Goal: Task Accomplishment & Management: Use online tool/utility

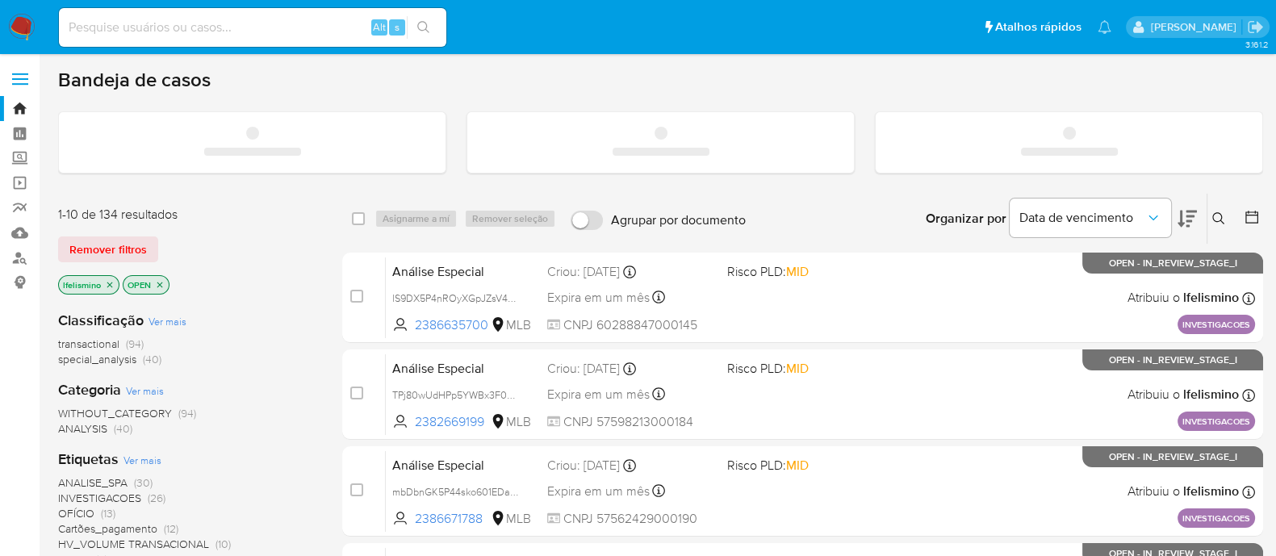
click at [221, 8] on div "Alt s" at bounding box center [252, 27] width 387 height 39
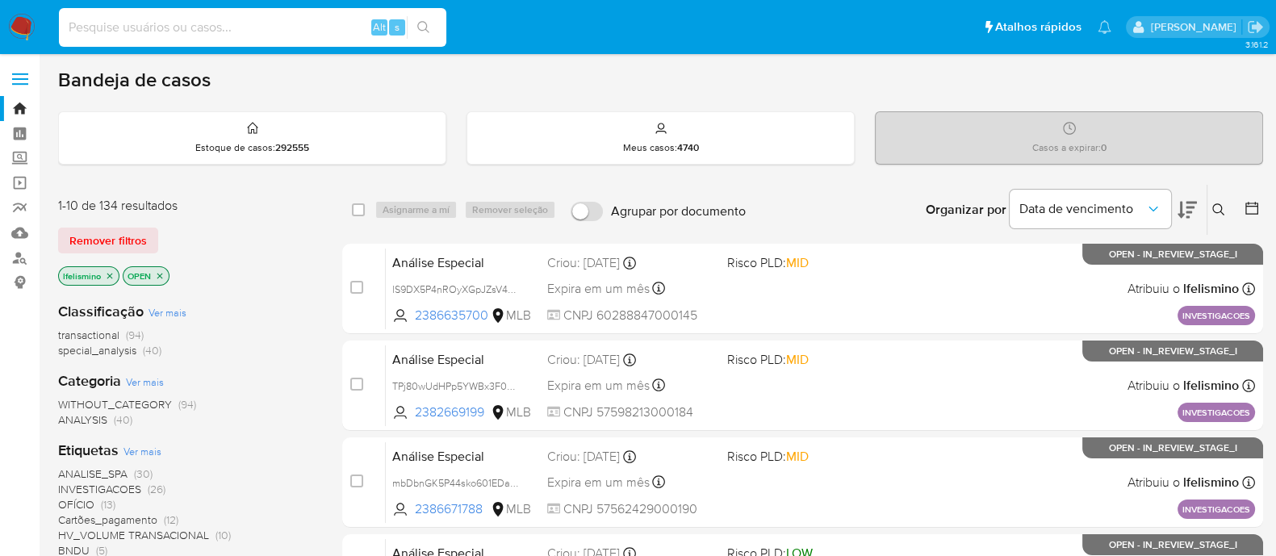
paste input "TPj80wUdHPp5YWBx3F0AUMxz"
type input "TPj80wUdHPp5YWBx3F0AUMxz"
click at [420, 25] on icon "search-icon" at bounding box center [423, 27] width 13 height 13
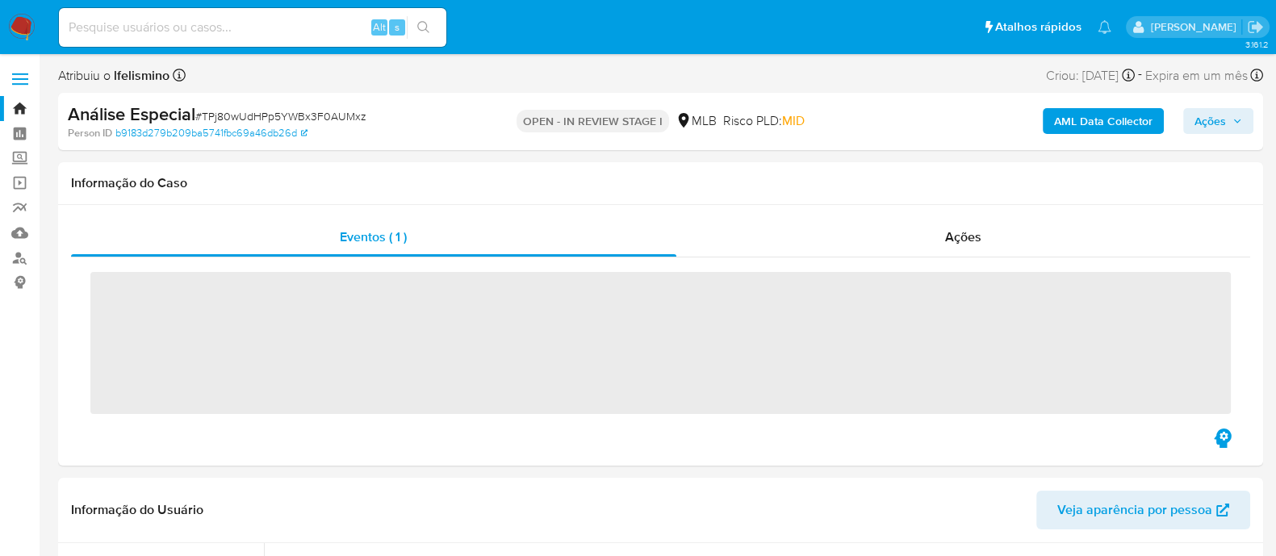
scroll to position [836, 0]
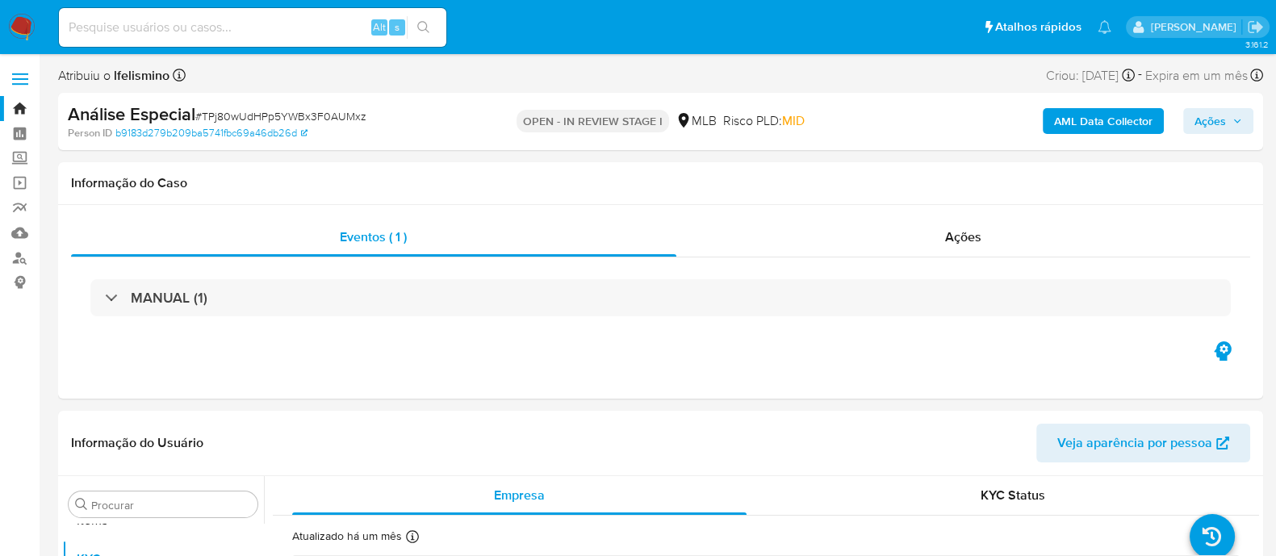
select select "10"
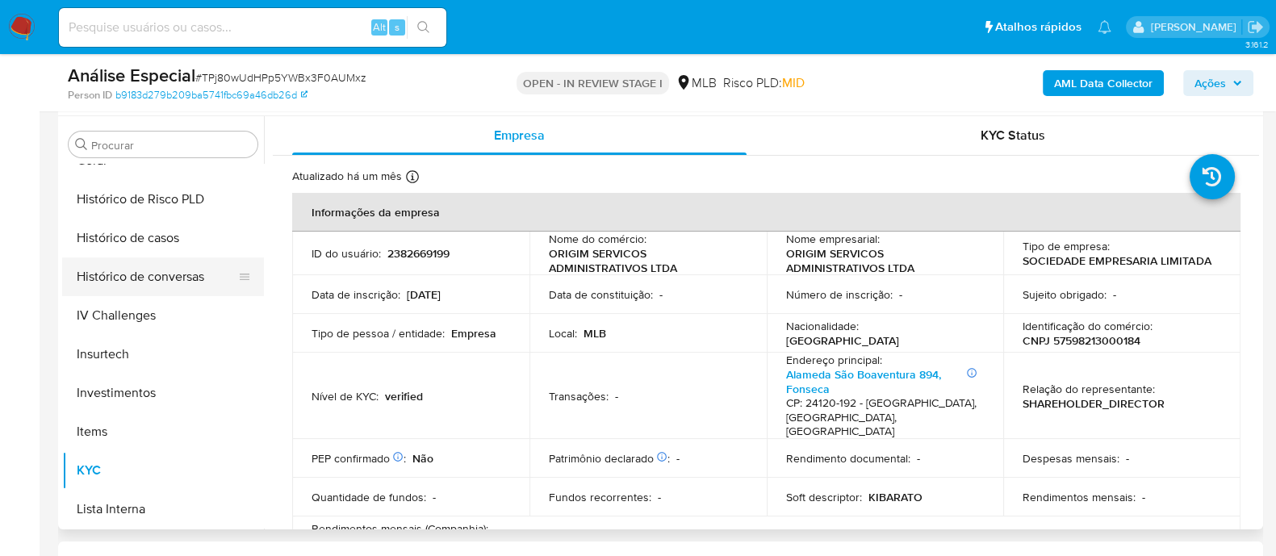
scroll to position [534, 0]
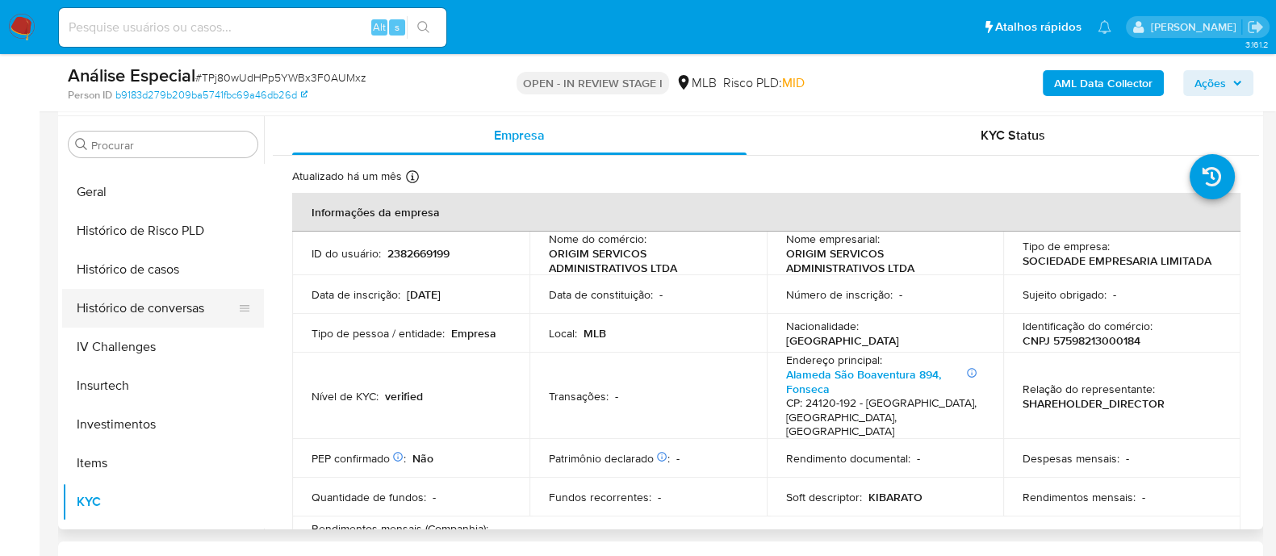
click at [141, 289] on button "Histórico de conversas" at bounding box center [156, 308] width 189 height 39
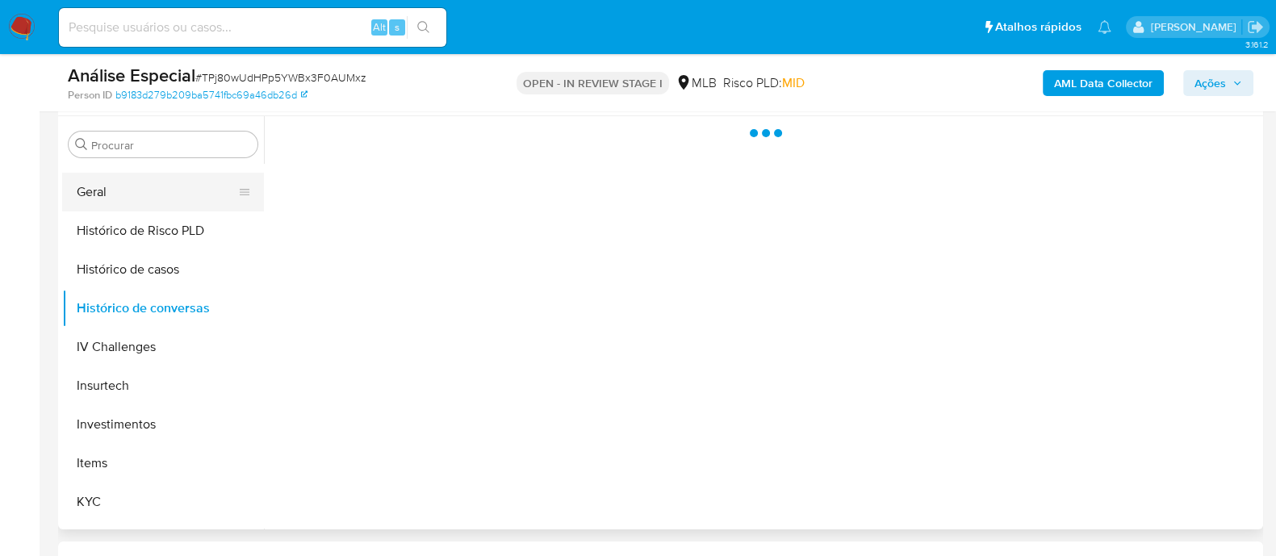
click at [141, 203] on button "Geral" at bounding box center [156, 192] width 189 height 39
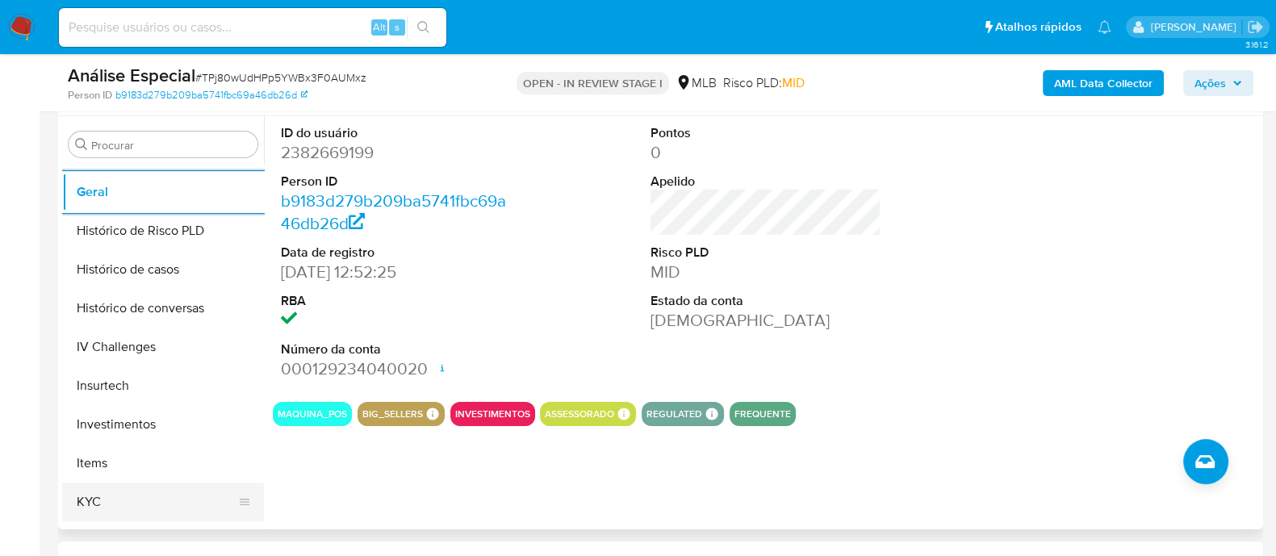
click at [206, 509] on button "KYC" at bounding box center [156, 502] width 189 height 39
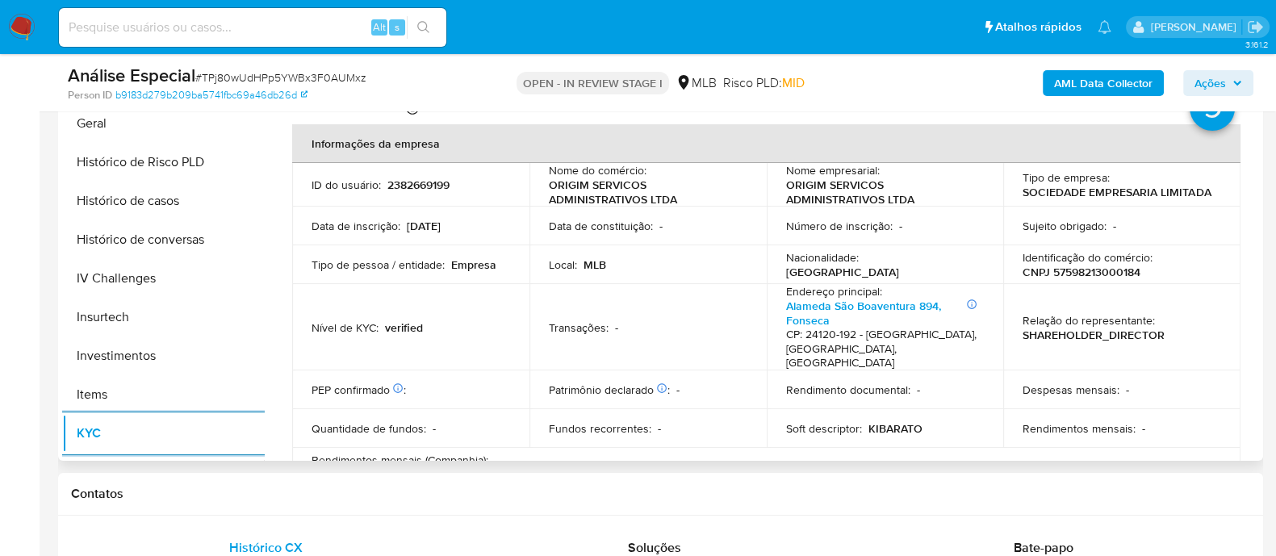
scroll to position [403, 0]
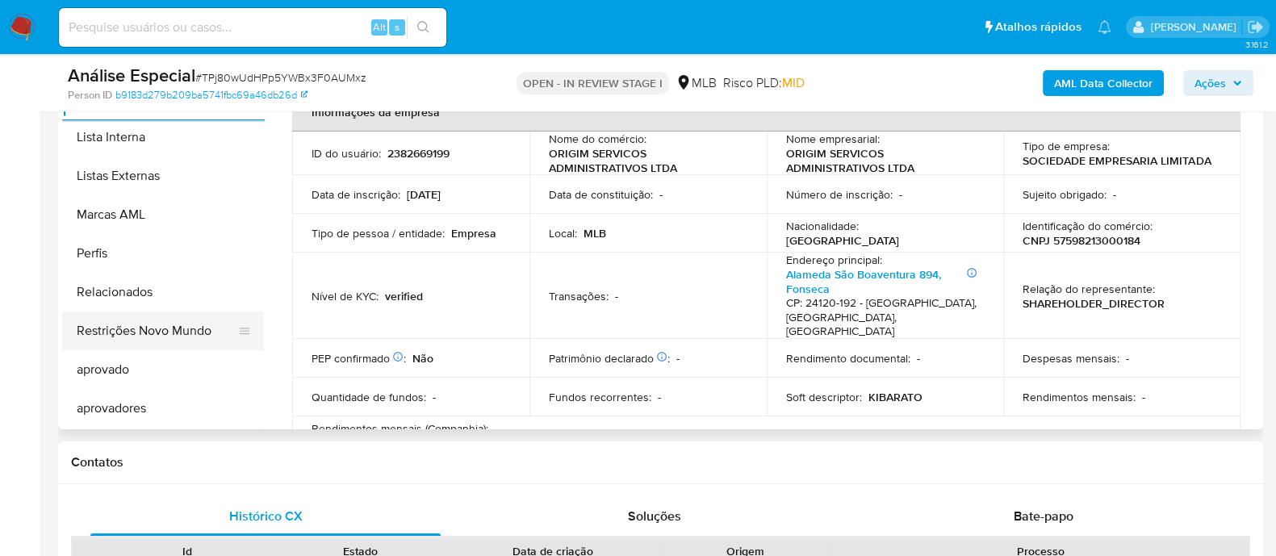
drag, startPoint x: 164, startPoint y: 347, endPoint x: 271, endPoint y: 336, distance: 108.0
click at [164, 348] on button "Restrições Novo Mundo" at bounding box center [163, 331] width 202 height 39
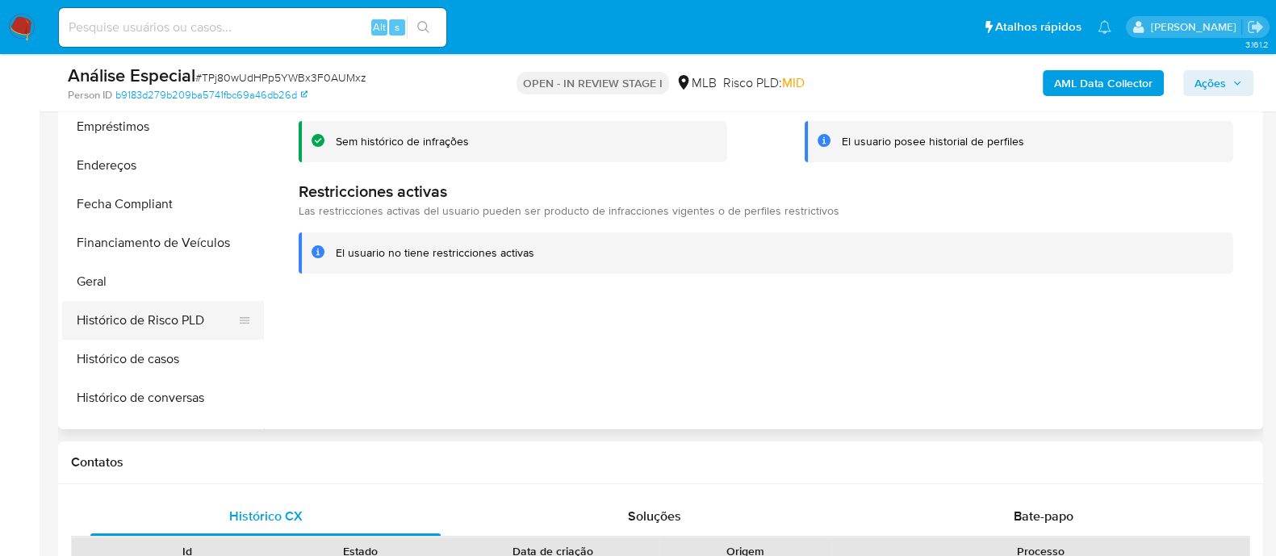
scroll to position [232, 0]
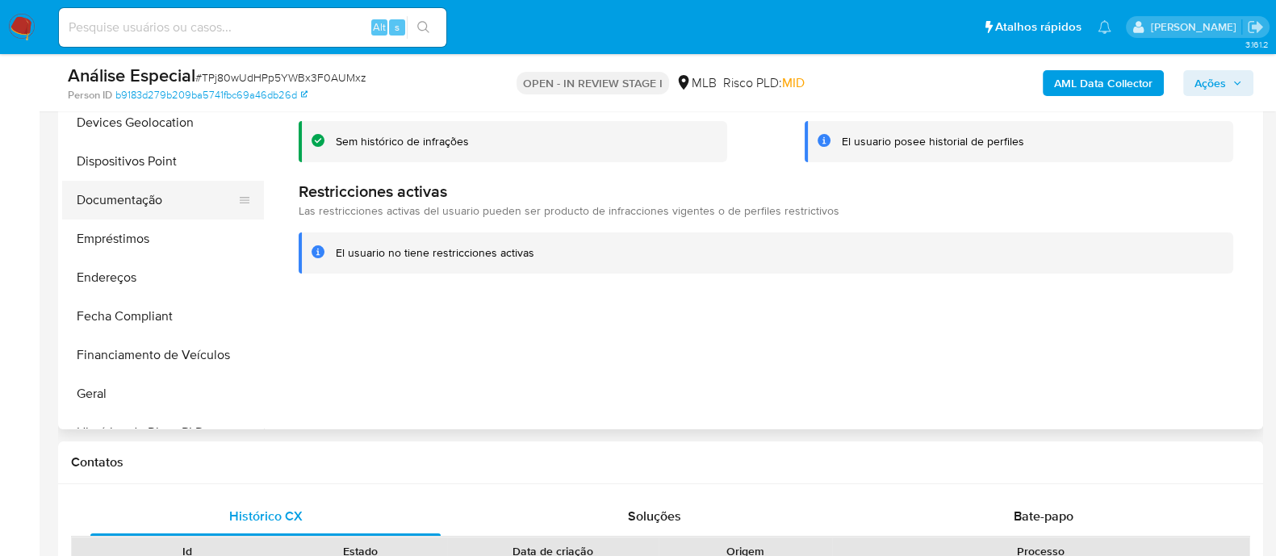
click at [176, 183] on button "Documentação" at bounding box center [156, 200] width 189 height 39
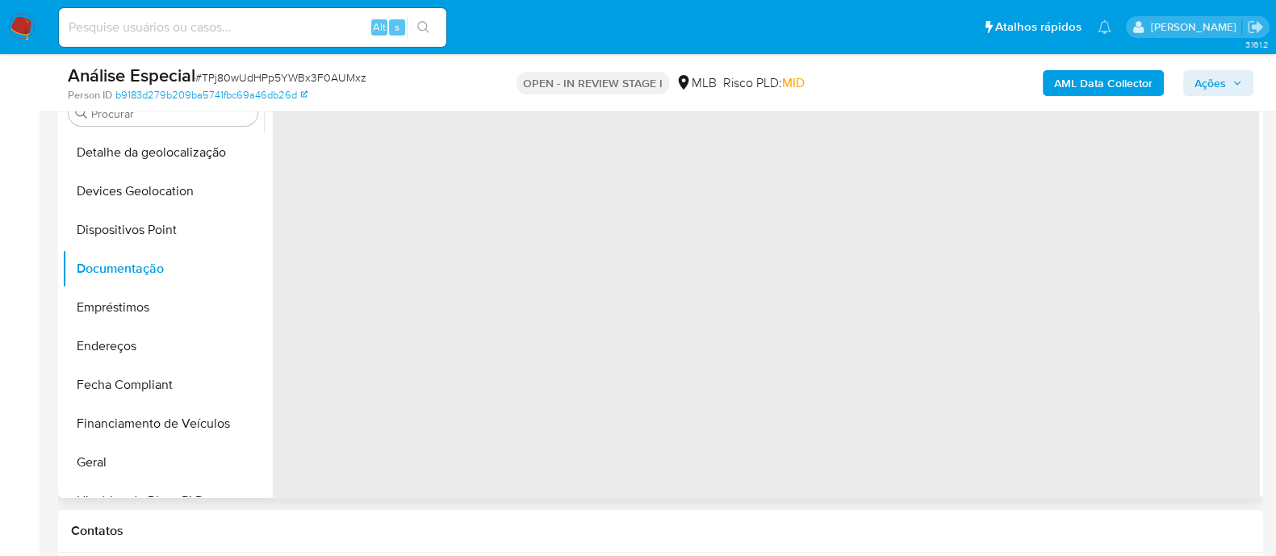
scroll to position [303, 0]
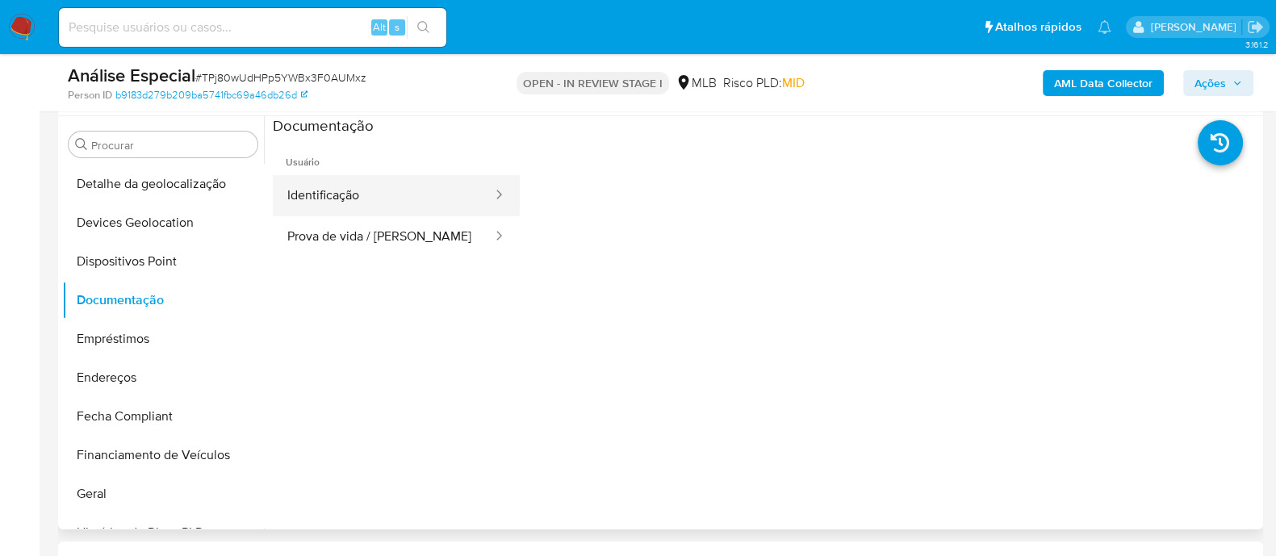
click at [399, 232] on button "Prova de vida / Selfie" at bounding box center [383, 236] width 221 height 41
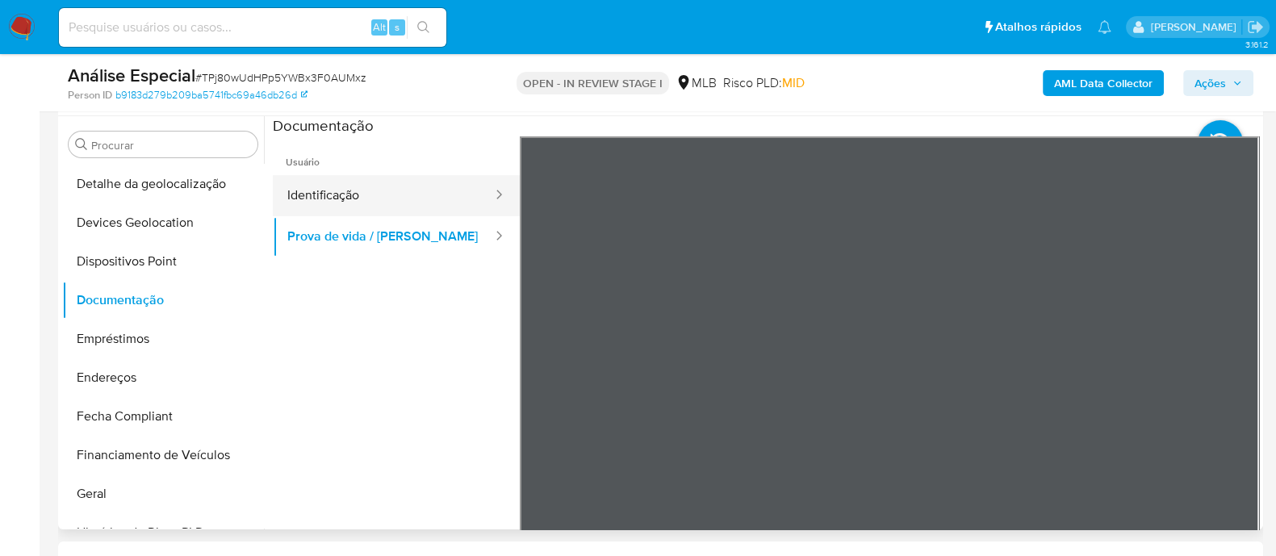
drag, startPoint x: 404, startPoint y: 202, endPoint x: 455, endPoint y: 207, distance: 50.3
click at [417, 201] on button "Identificação" at bounding box center [383, 195] width 221 height 41
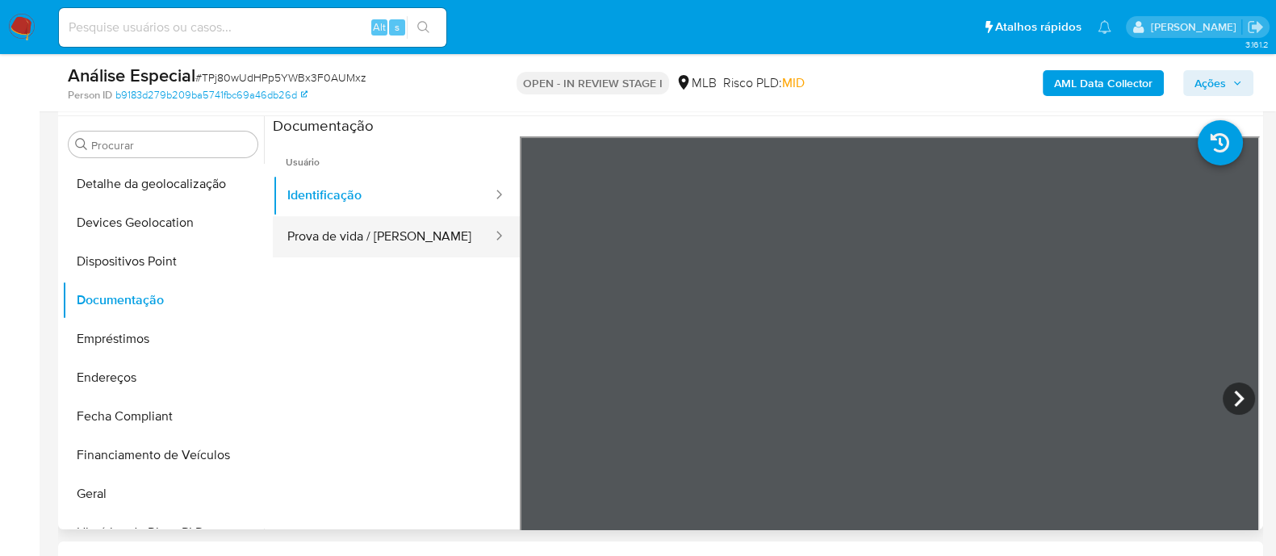
click at [328, 247] on button "Prova de vida / Selfie" at bounding box center [383, 236] width 221 height 41
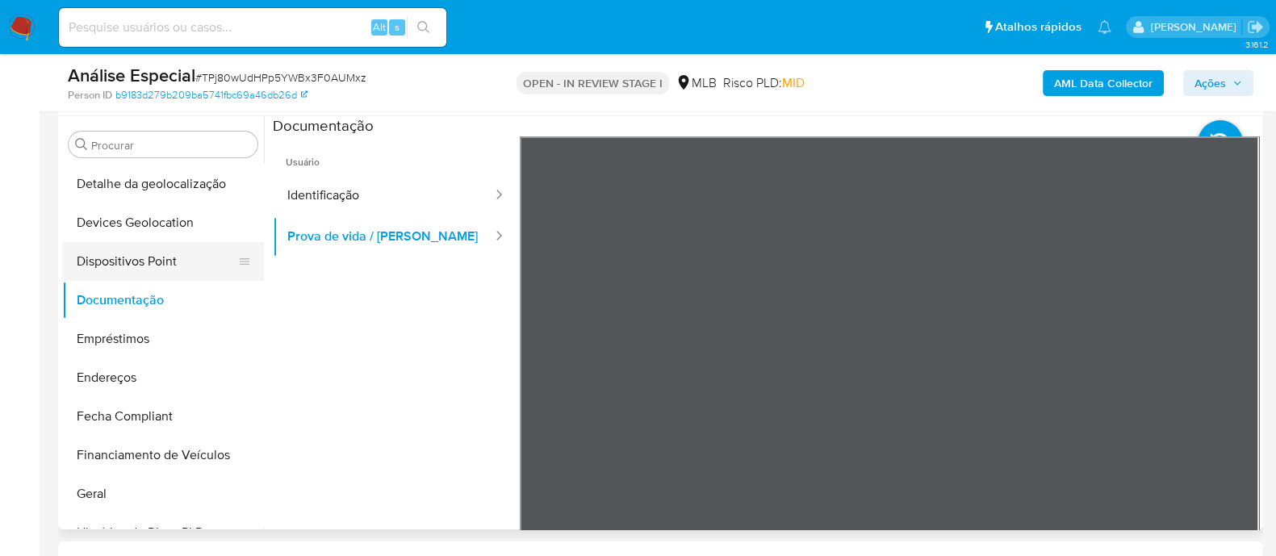
click at [151, 270] on button "Dispositivos Point" at bounding box center [156, 261] width 189 height 39
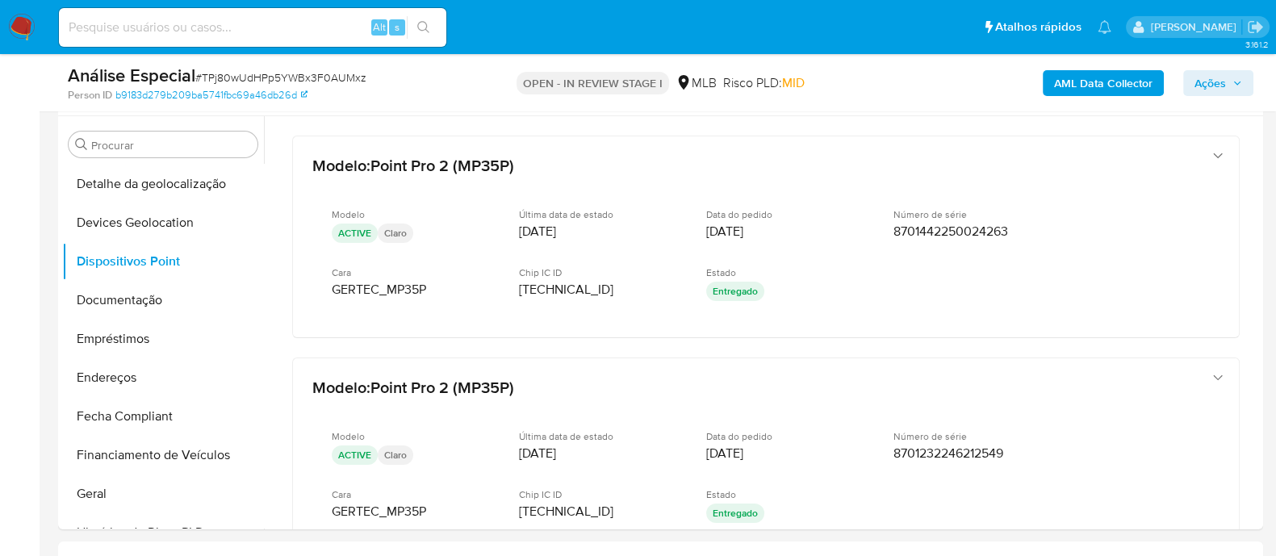
drag, startPoint x: 177, startPoint y: 377, endPoint x: 718, endPoint y: 534, distance: 563.1
click at [177, 378] on button "Endereços" at bounding box center [163, 377] width 202 height 39
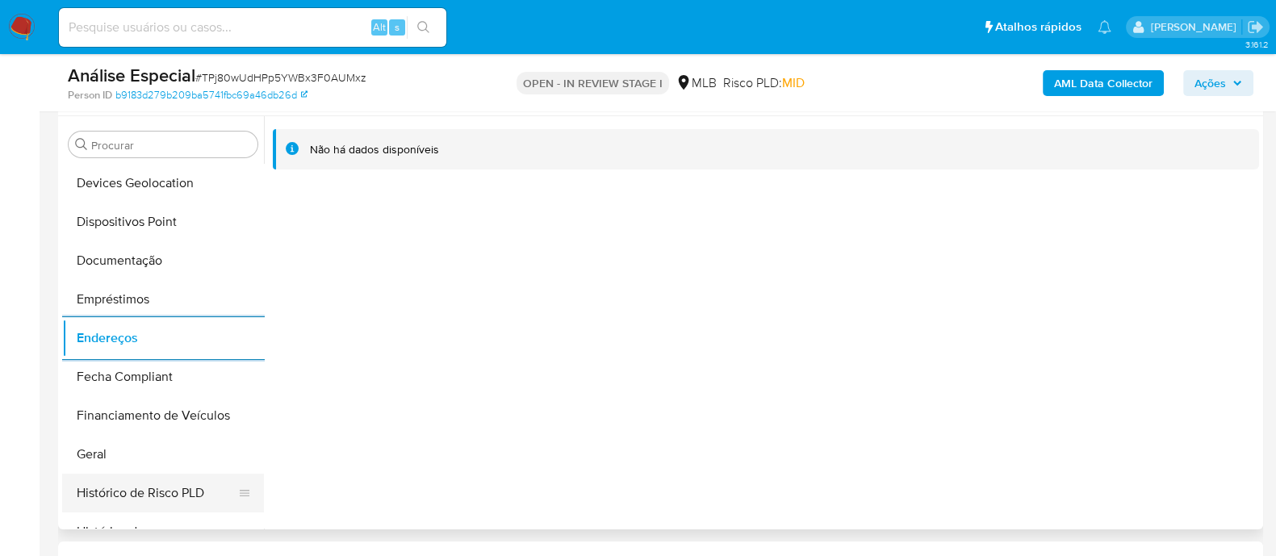
scroll to position [333, 0]
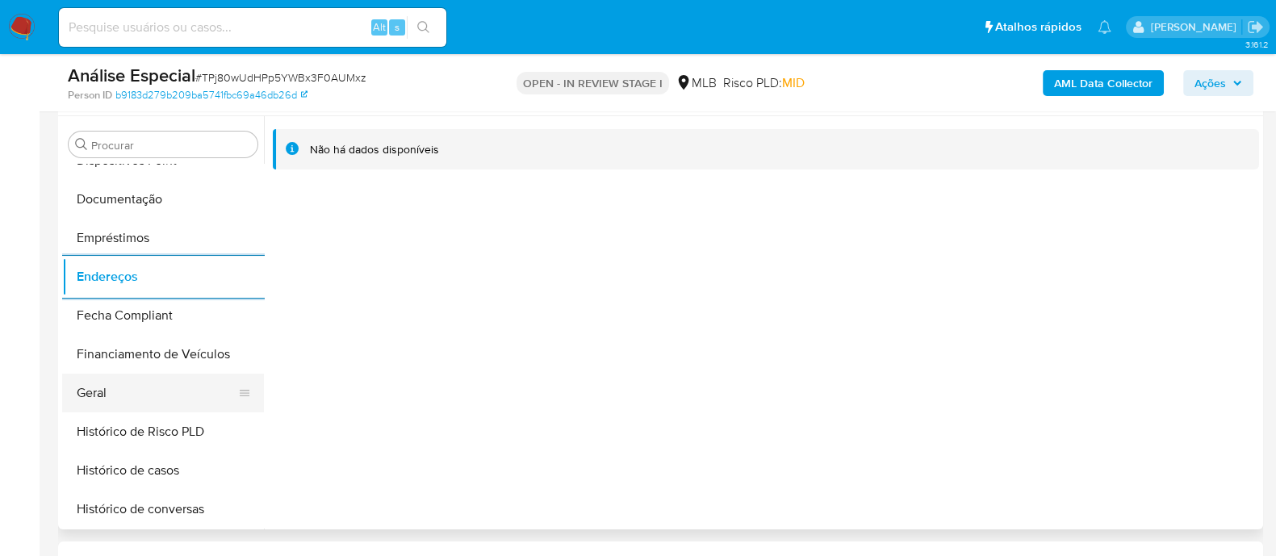
drag, startPoint x: 85, startPoint y: 401, endPoint x: 81, endPoint y: 394, distance: 8.3
click at [85, 400] on button "Geral" at bounding box center [156, 393] width 189 height 39
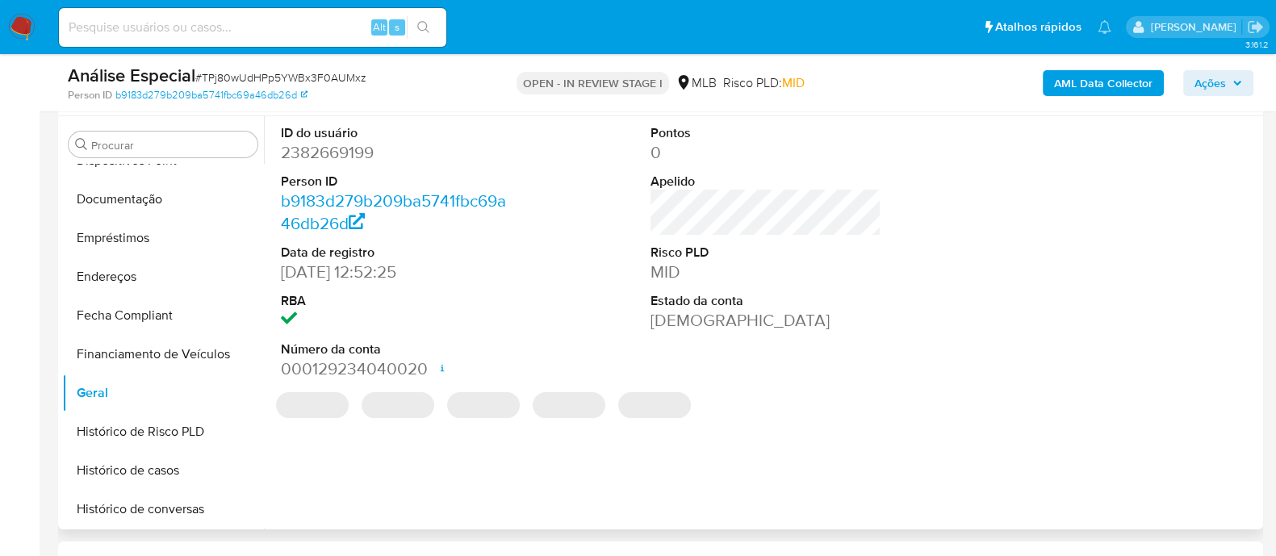
click at [358, 153] on dd "2382669199" at bounding box center [396, 152] width 231 height 23
click at [356, 153] on dd "2382669199" at bounding box center [396, 152] width 231 height 23
copy dd "2382669199"
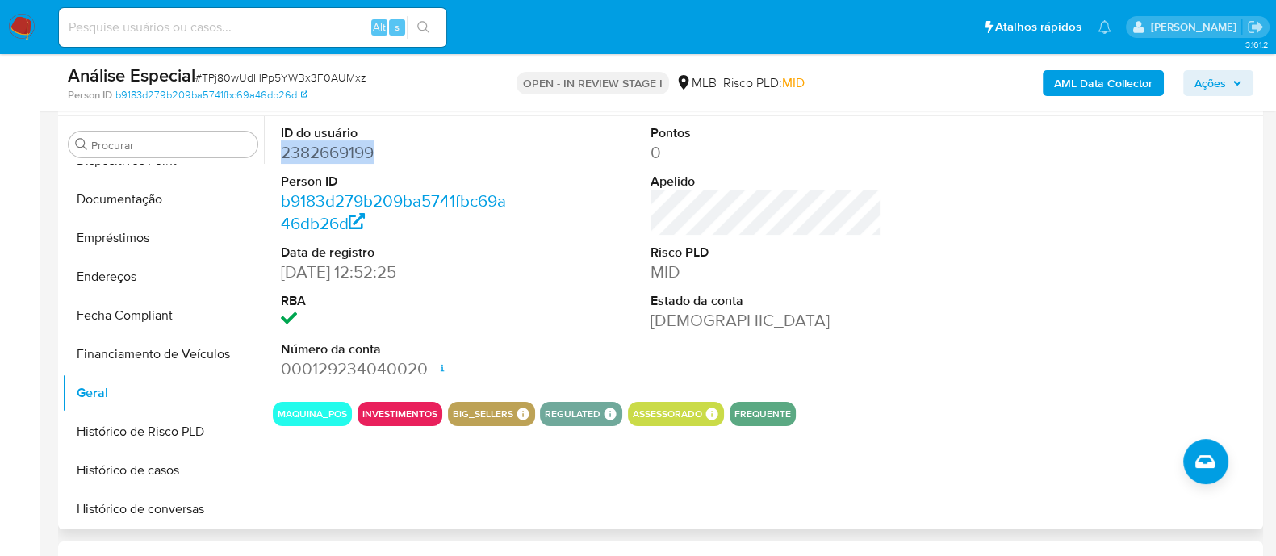
copy dd "2382669199"
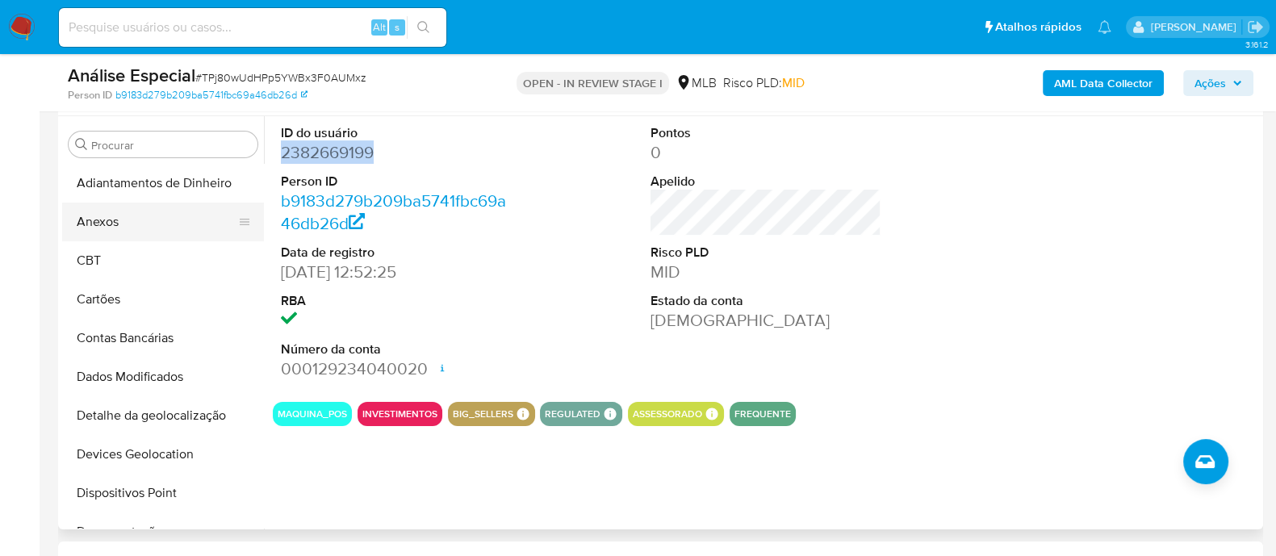
click at [123, 228] on button "Anexos" at bounding box center [156, 222] width 189 height 39
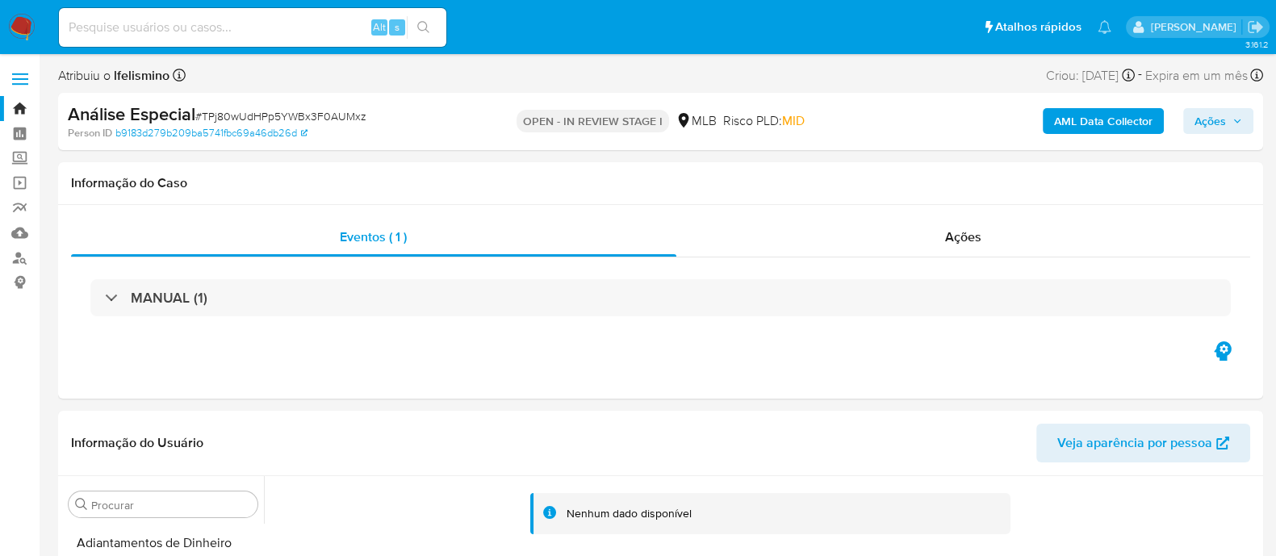
click at [1069, 114] on b "AML Data Collector" at bounding box center [1103, 121] width 98 height 26
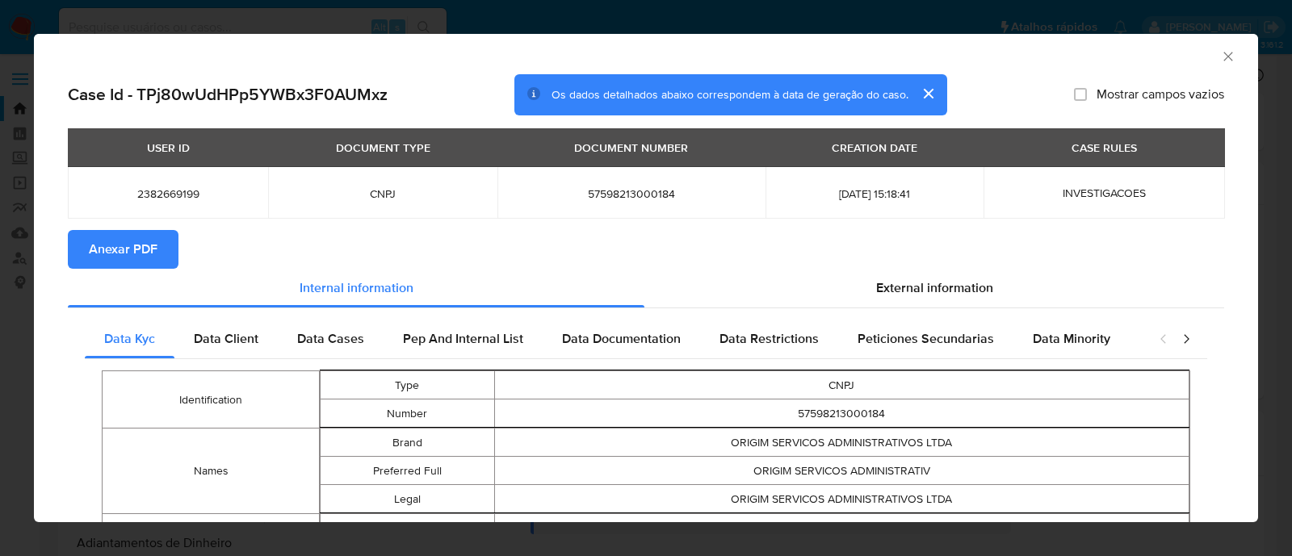
click at [103, 254] on span "Anexar PDF" at bounding box center [123, 250] width 69 height 36
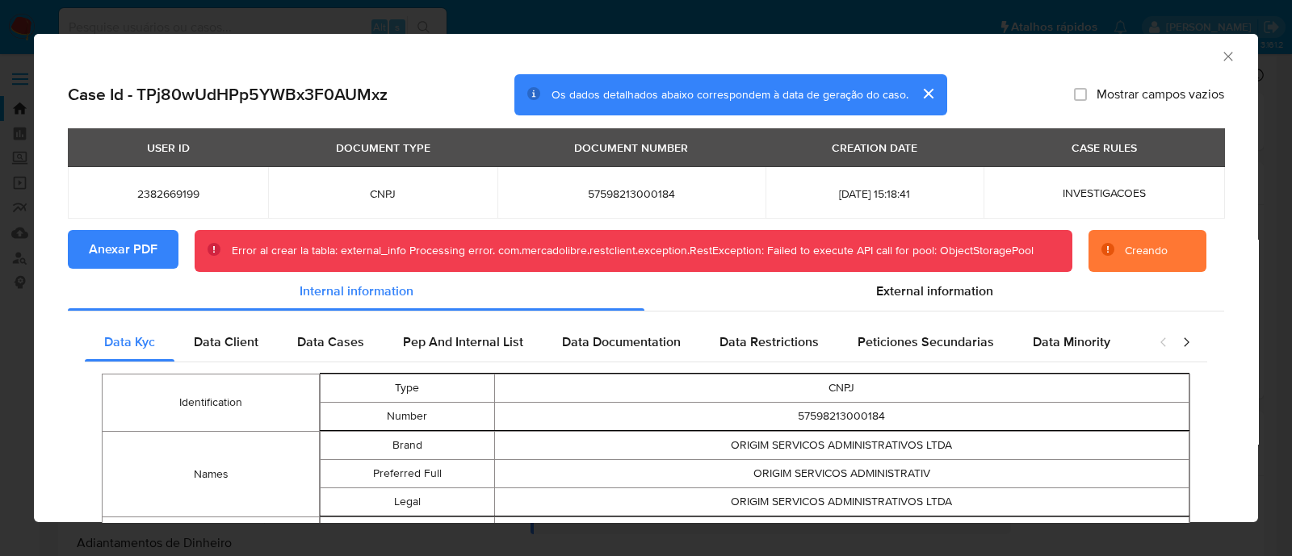
click at [1120, 27] on div "AML Data Collector Case Id - TPj80wUdHPp5YWBx3F0AUMxz Os dados detalhados abaix…" at bounding box center [646, 278] width 1292 height 556
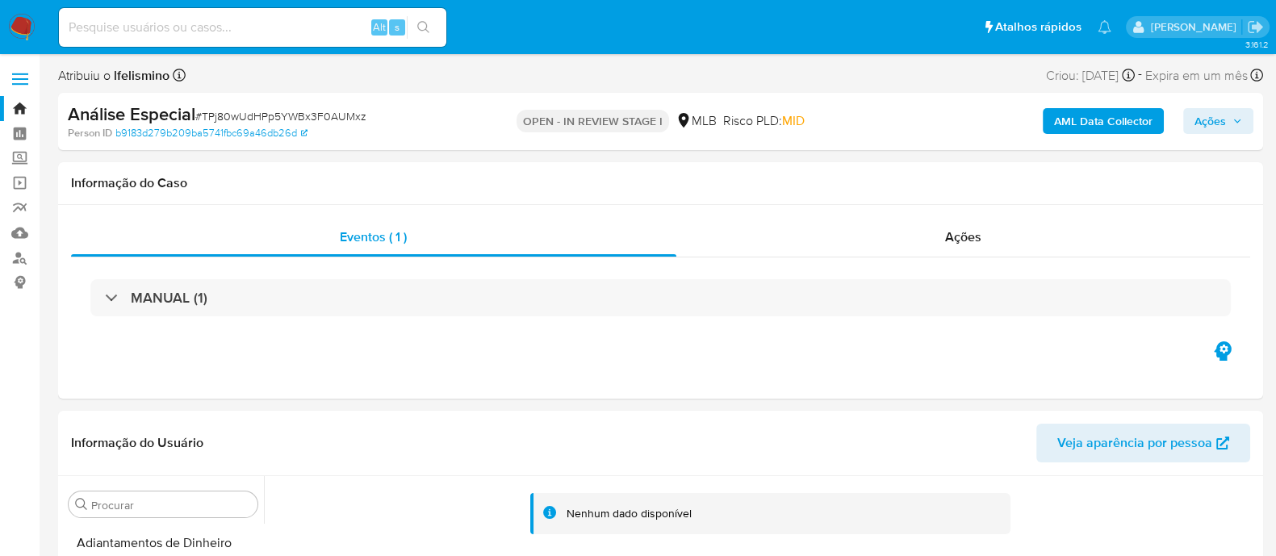
click at [1218, 128] on span "Ações" at bounding box center [1210, 121] width 31 height 26
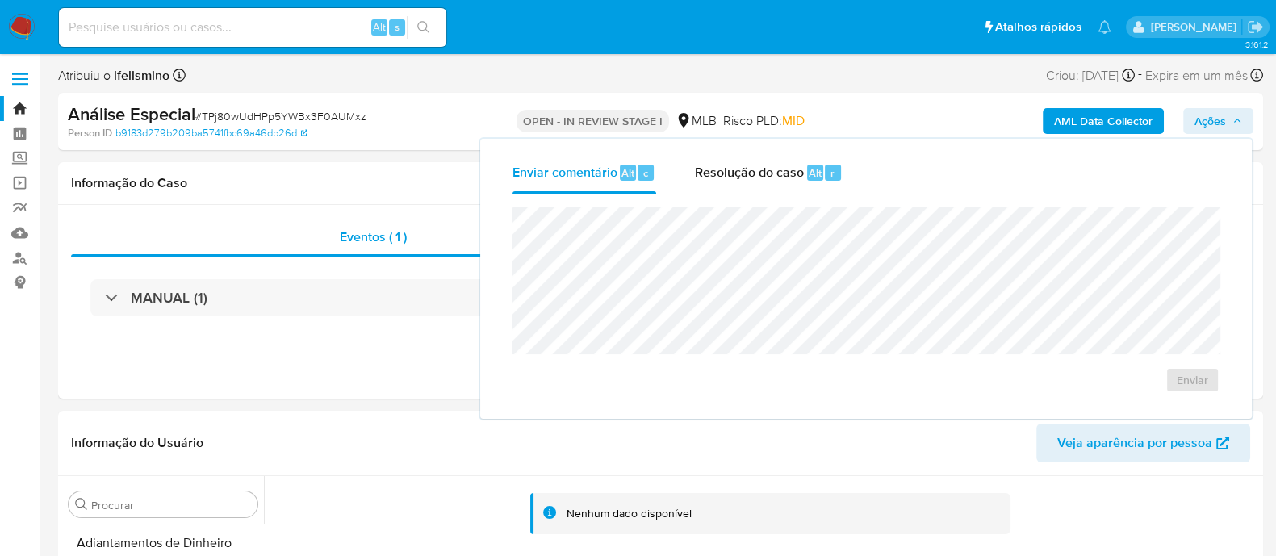
click at [927, 207] on div "Enviar" at bounding box center [866, 301] width 746 height 212
click at [1199, 378] on span "Enviar" at bounding box center [1192, 380] width 31 height 23
click at [248, 111] on span "# TPj80wUdHPp5YWBx3F0AUMxz" at bounding box center [280, 116] width 171 height 16
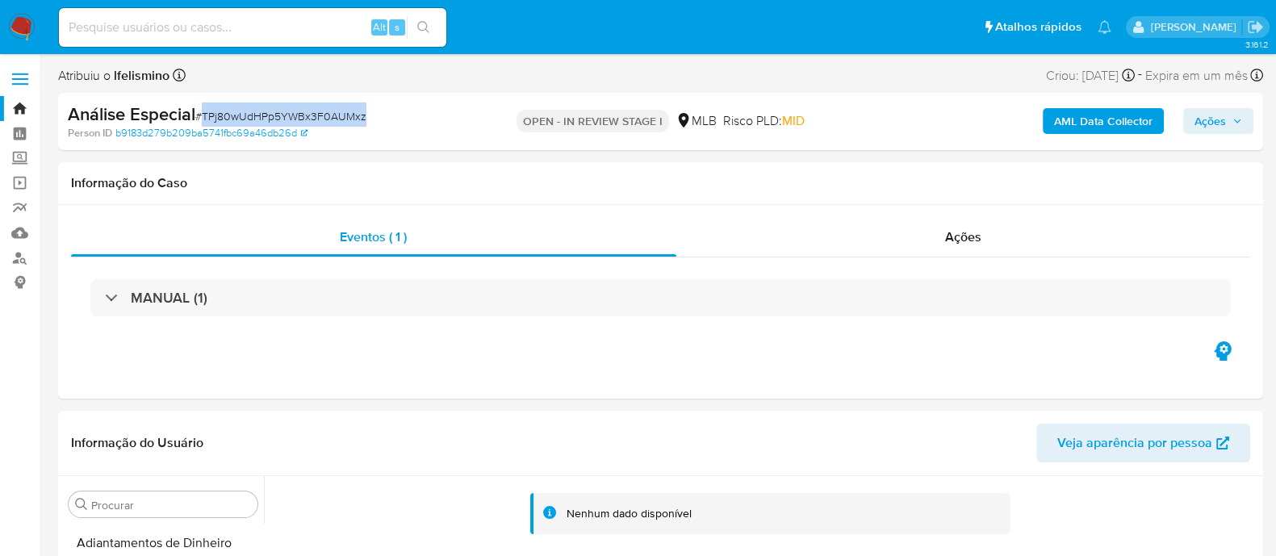
copy span "TPj80wUdHPp5YWBx3F0AUMxz"
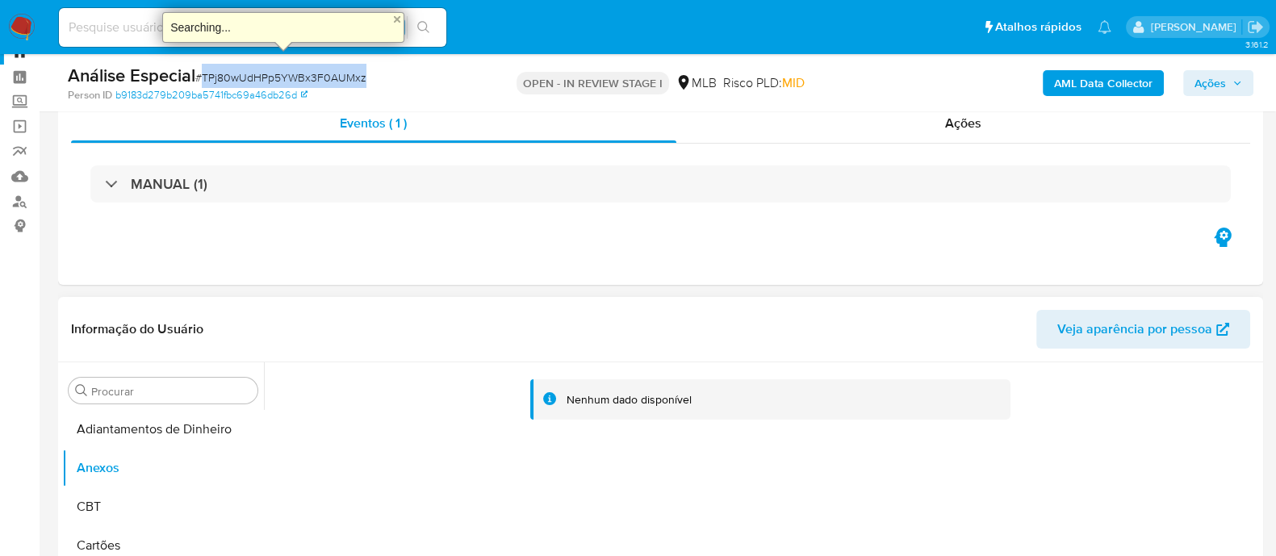
scroll to position [100, 0]
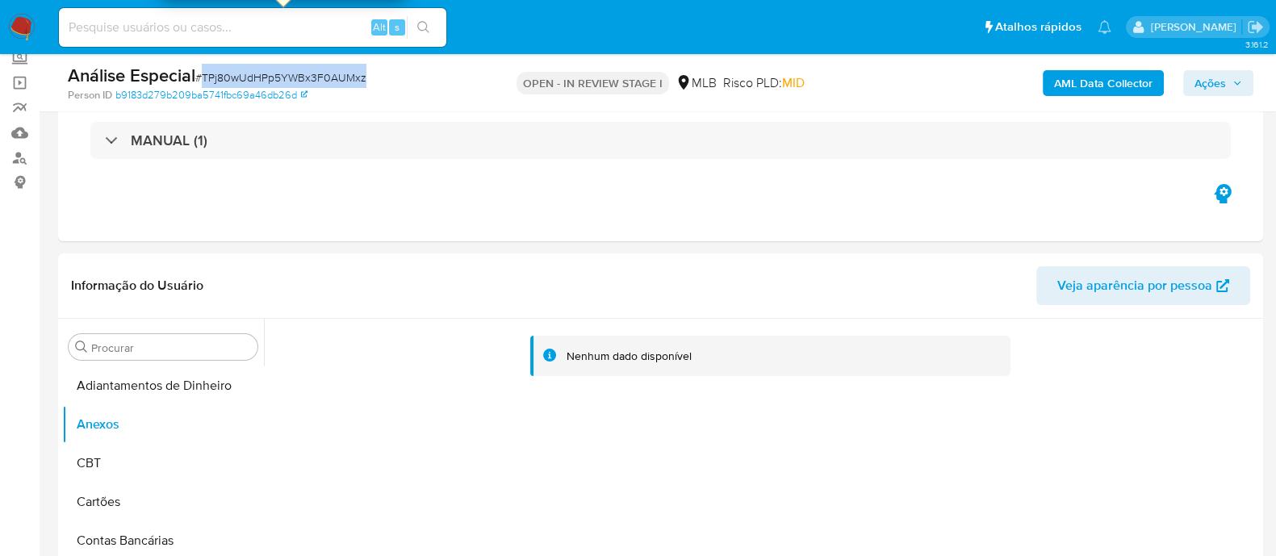
click at [1217, 76] on span "Ações" at bounding box center [1210, 83] width 31 height 26
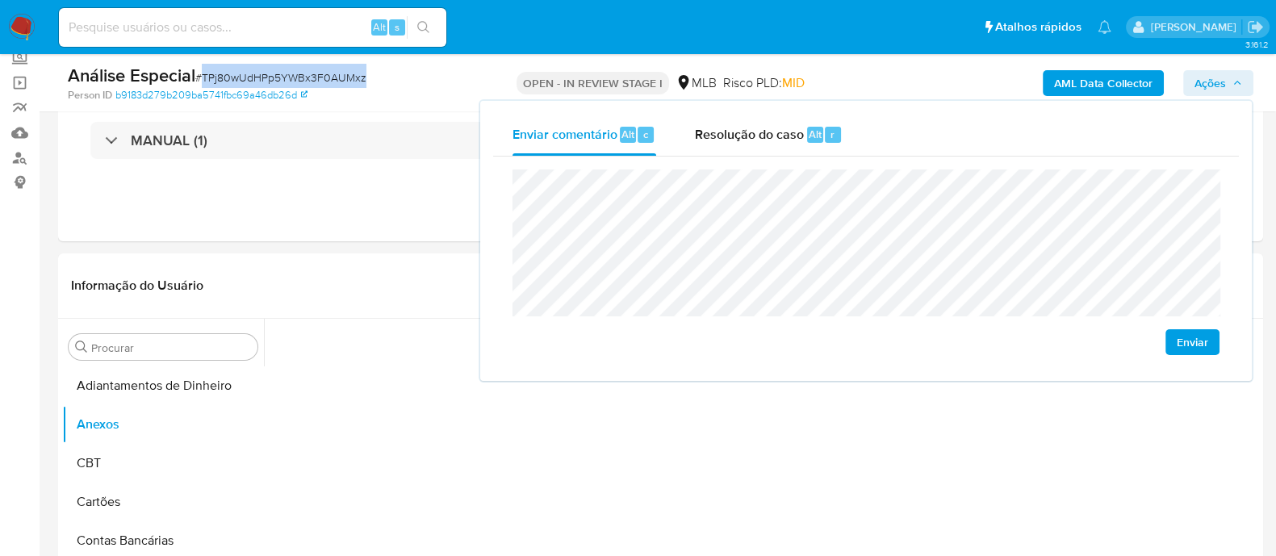
click at [1209, 350] on button "Enviar" at bounding box center [1193, 342] width 54 height 26
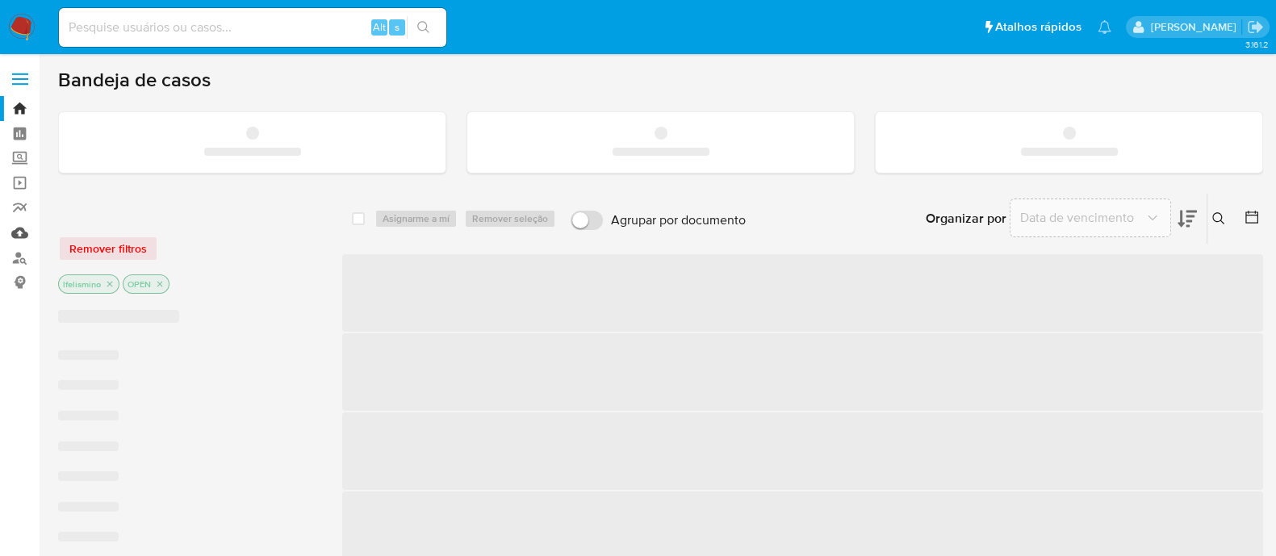
click at [26, 234] on link "Mulan" at bounding box center [96, 232] width 192 height 25
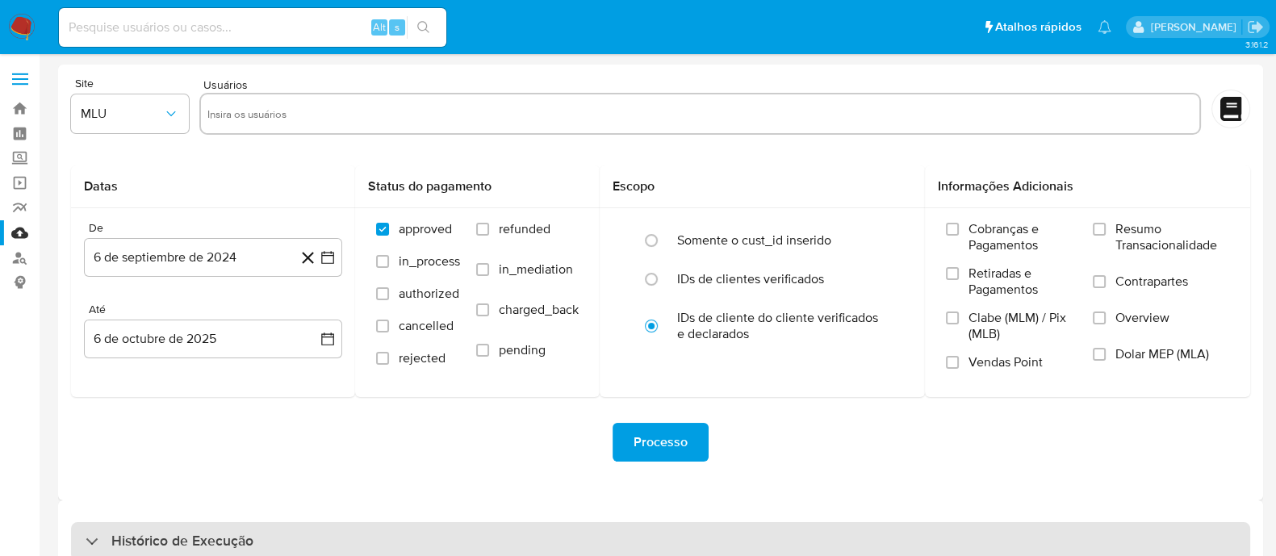
click at [476, 547] on div "Histórico de Execução" at bounding box center [660, 541] width 1179 height 39
select select "10"
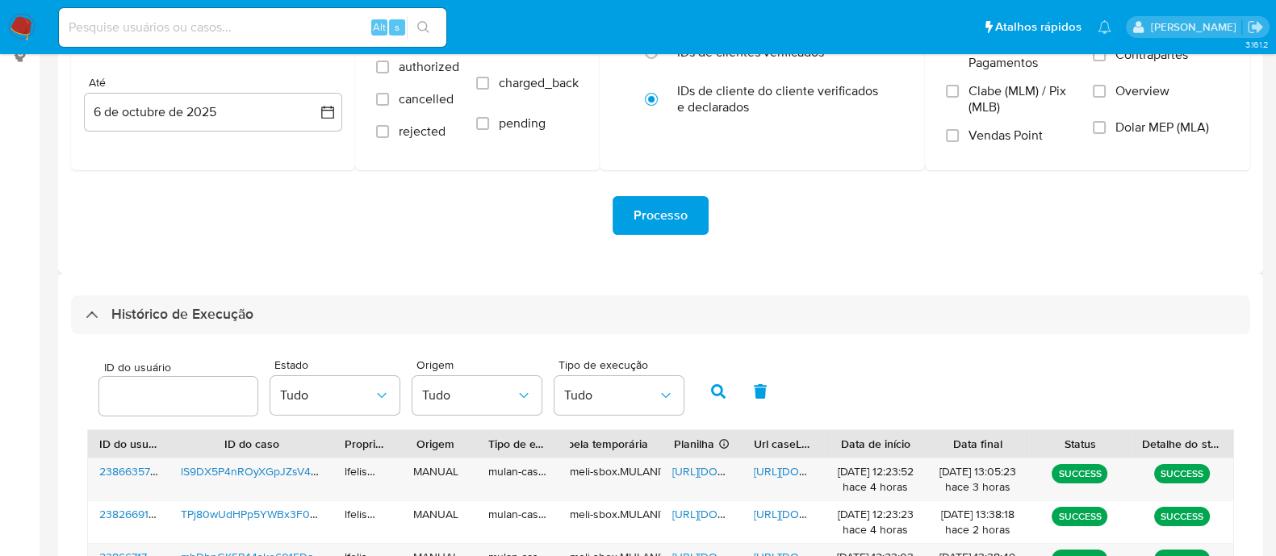
scroll to position [303, 0]
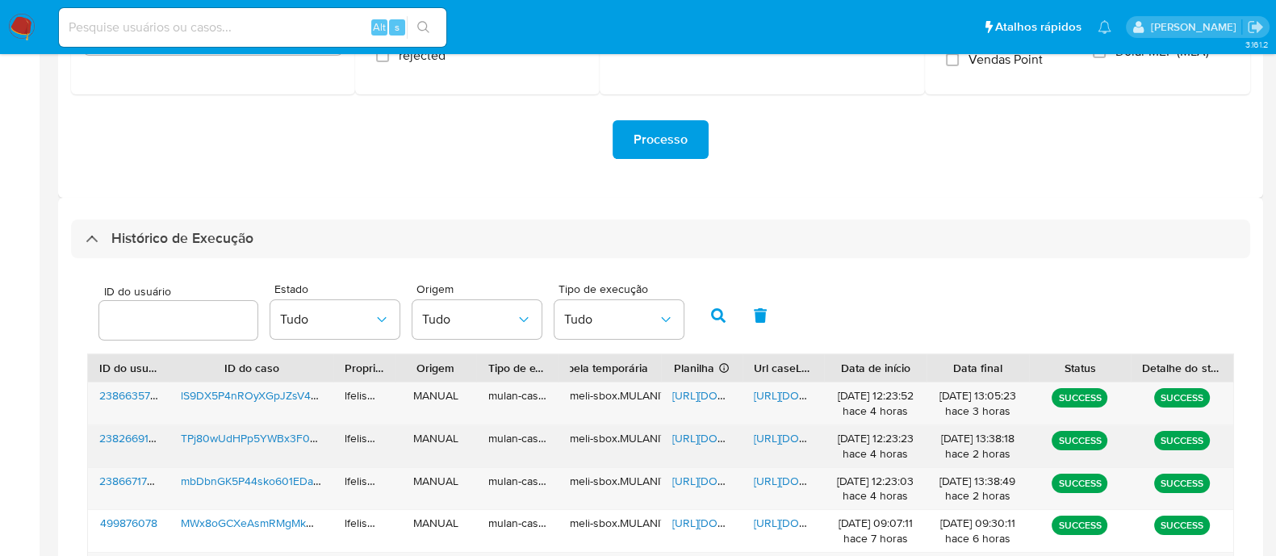
click at [783, 442] on span "https://docs.google.com/document/d/1yyAQqB33TaHQ9pZ45cvzL86E4Pgo_B3t7S1Kw9TrYxo…" at bounding box center [809, 438] width 111 height 16
click at [706, 441] on span "https://docs.google.com/spreadsheets/d/1TycAyTf5mJLW4hpc-BdvoNjx52bLMgUwyJlrlET…" at bounding box center [727, 438] width 111 height 16
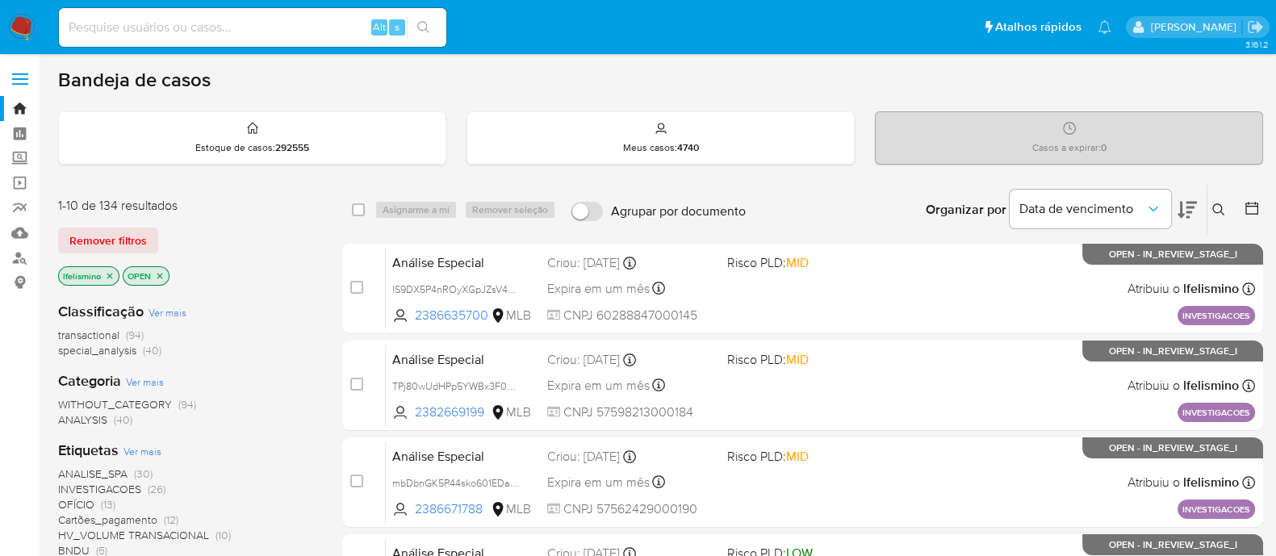
click at [301, 31] on input at bounding box center [252, 27] width 387 height 21
paste input "TPj80wUdHPp5YWBx3F0AUMxz"
type input "TPj80wUdHPp5YWBx3F0AUMxz"
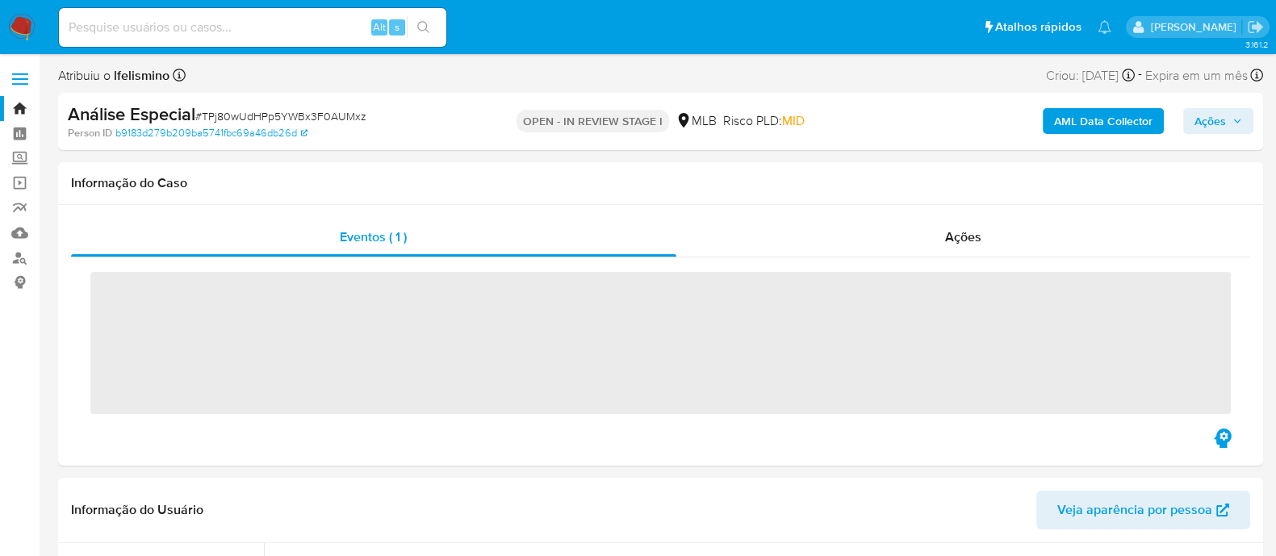
scroll to position [836, 0]
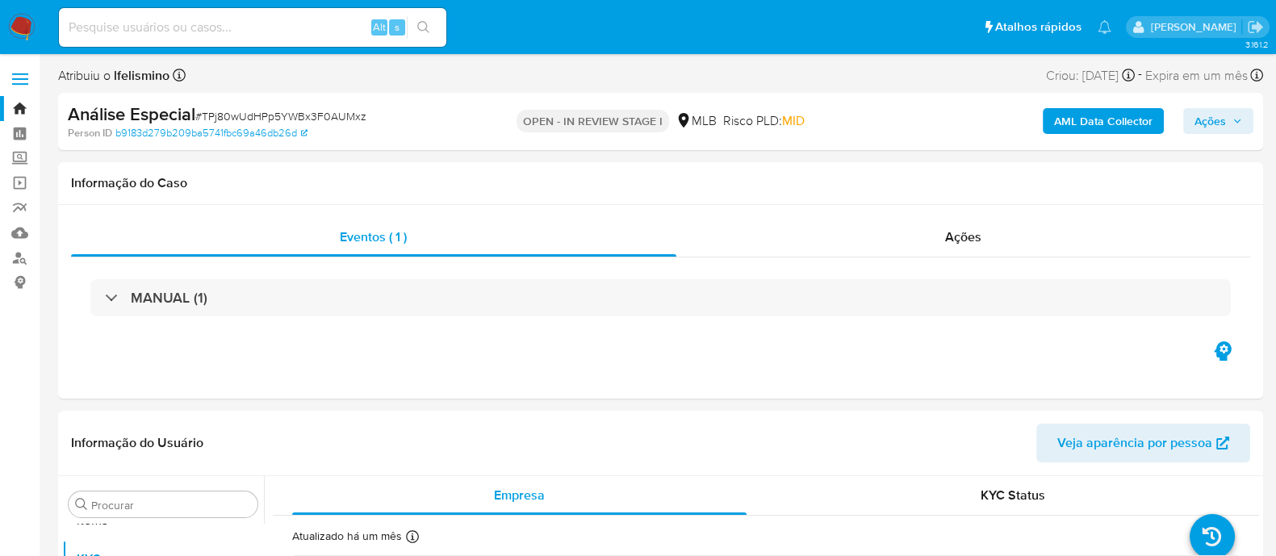
select select "10"
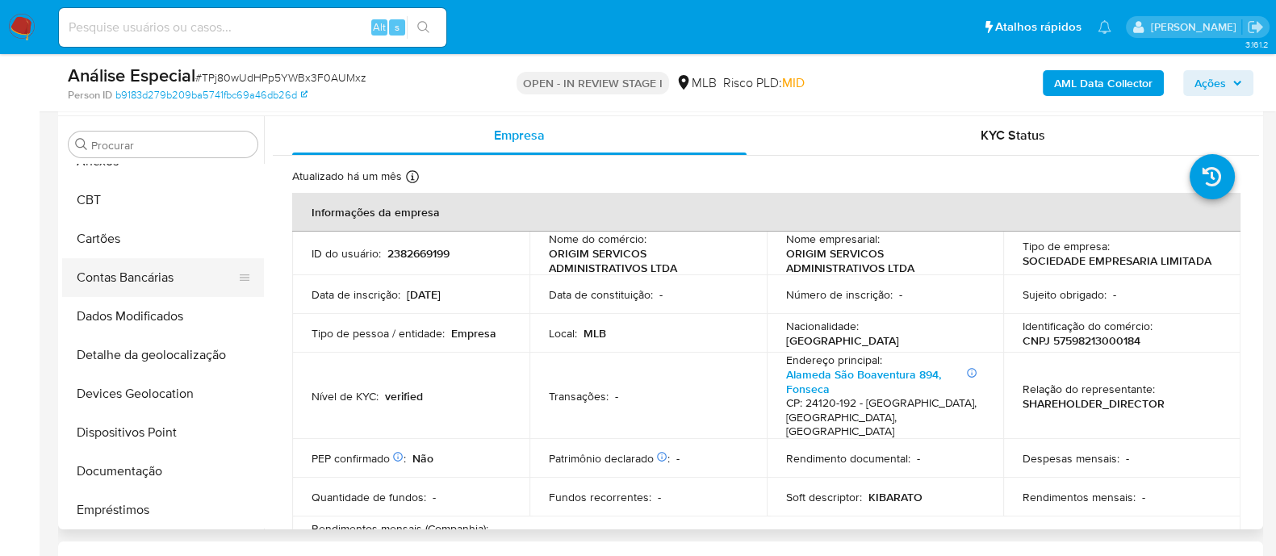
scroll to position [29, 0]
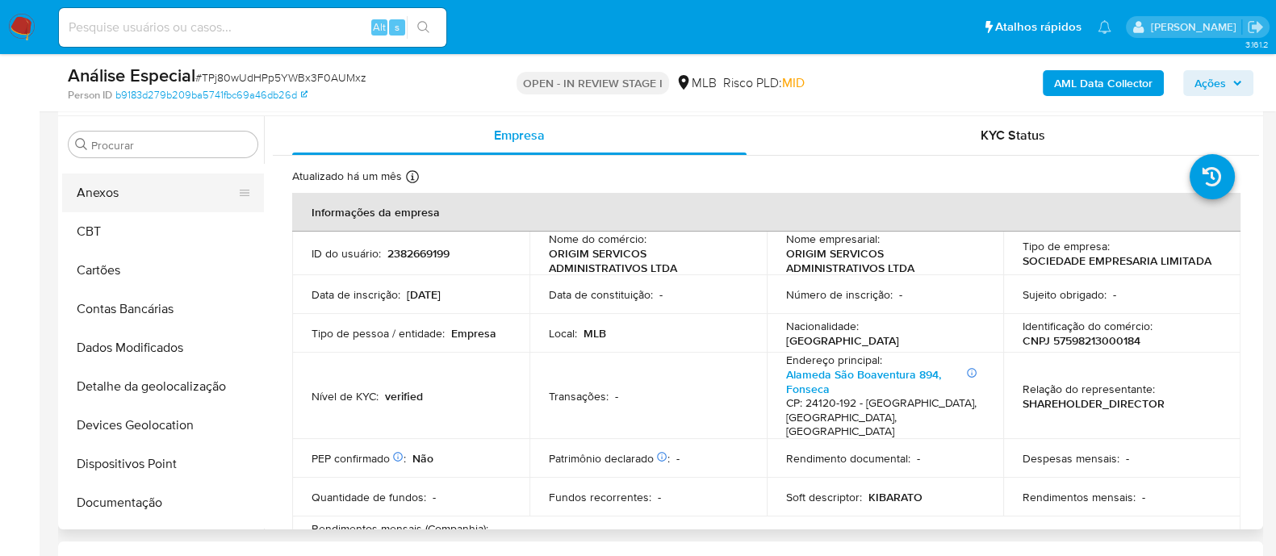
click at [158, 199] on button "Anexos" at bounding box center [156, 193] width 189 height 39
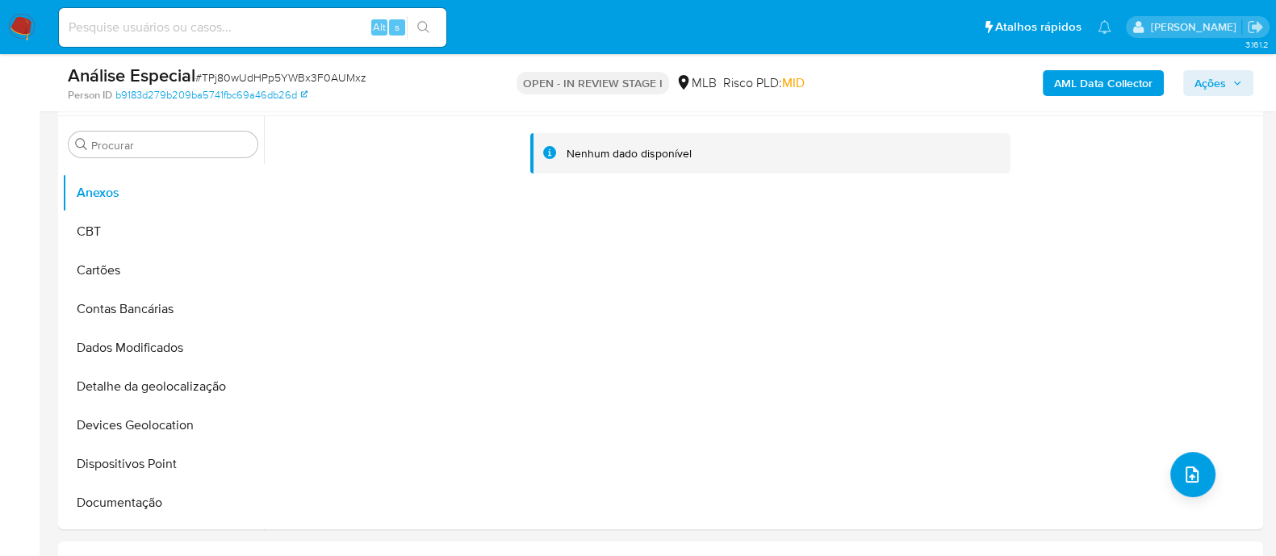
click at [1090, 95] on b "AML Data Collector" at bounding box center [1103, 83] width 98 height 26
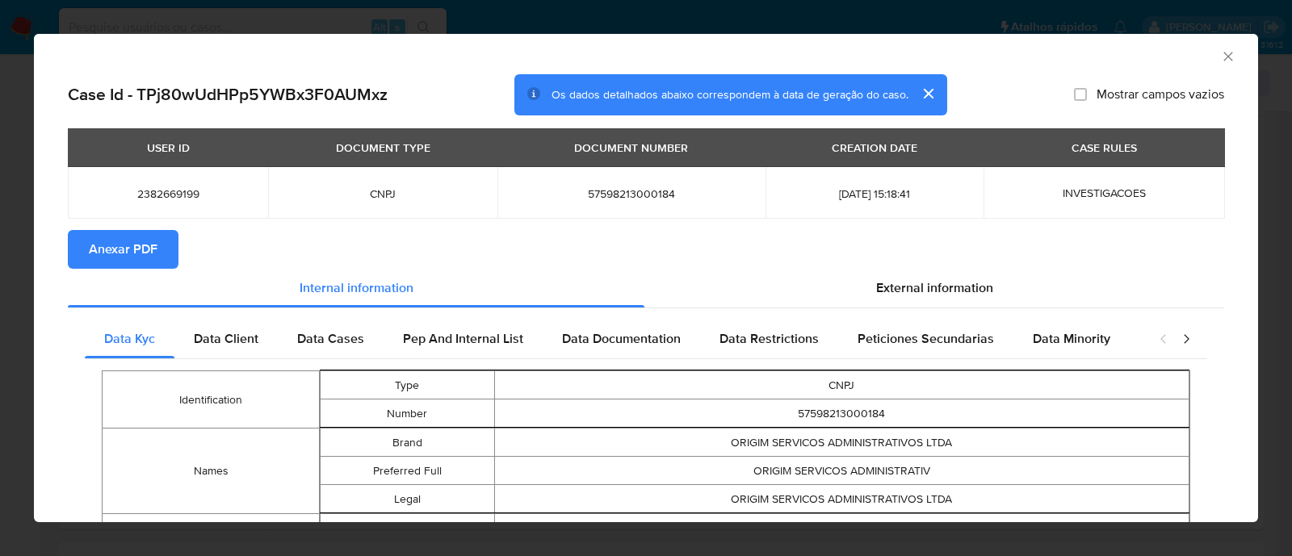
click at [127, 248] on span "Anexar PDF" at bounding box center [123, 250] width 69 height 36
click at [385, 21] on div "AML Data Collector Case Id - TPj80wUdHPp5YWBx3F0AUMxz Os dados detalhados abaix…" at bounding box center [646, 278] width 1292 height 556
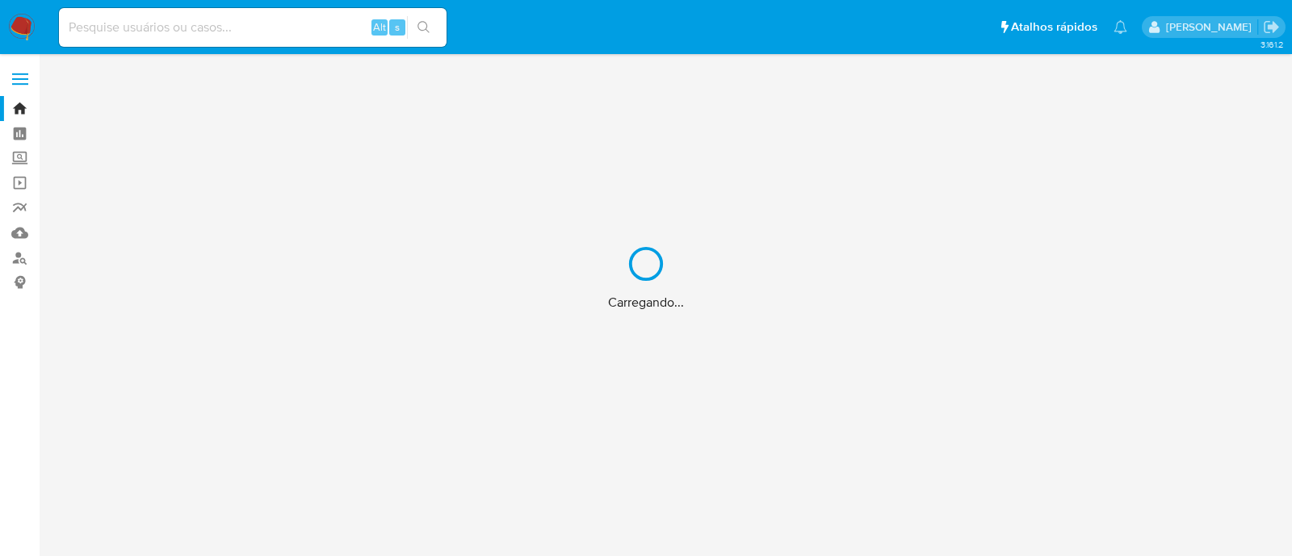
click at [311, 21] on div "Carregando..." at bounding box center [646, 278] width 1292 height 556
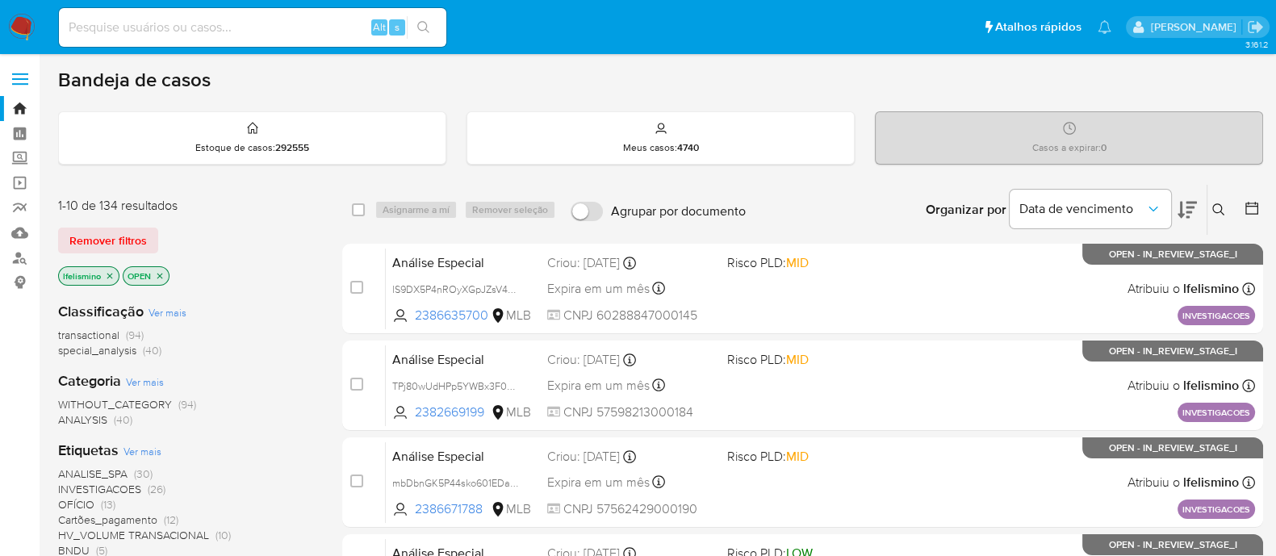
click at [201, 18] on input at bounding box center [252, 27] width 387 height 21
paste input "PvBla1GLUxQfRQNGbXY94sAW"
type input "PvBla1GLUxQfRQNGbXY94sAW"
click at [430, 26] on button "search-icon" at bounding box center [423, 27] width 33 height 23
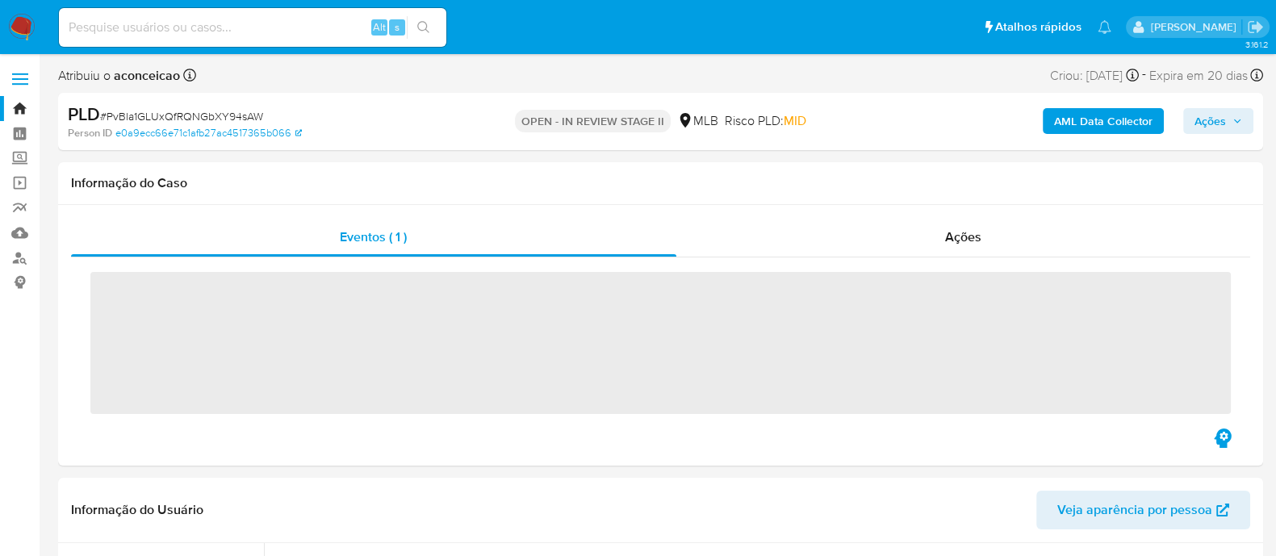
scroll to position [836, 0]
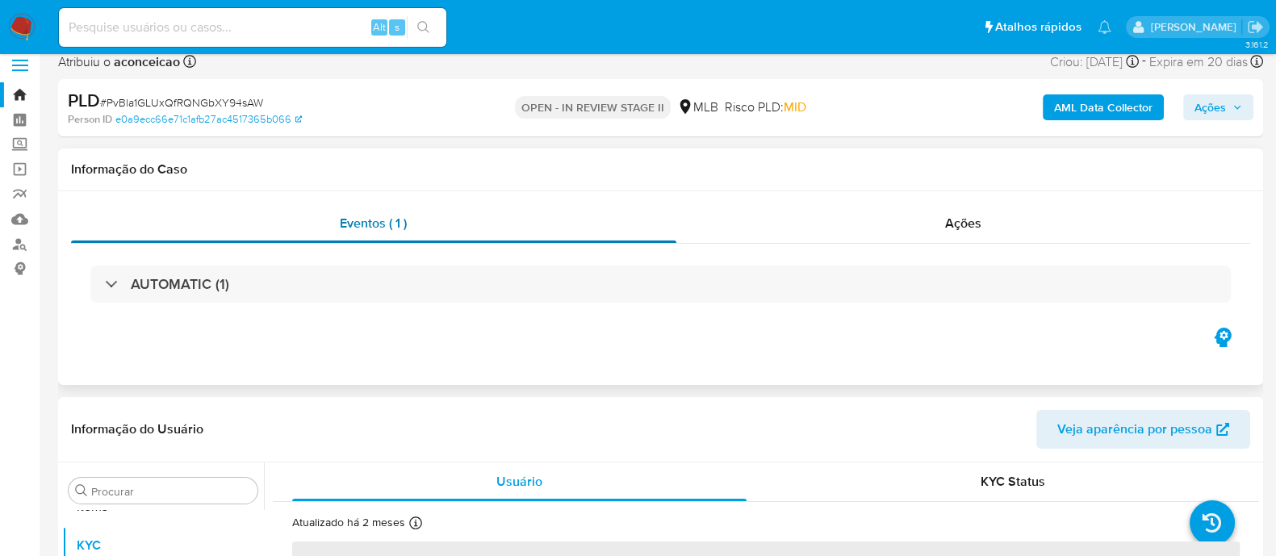
select select "10"
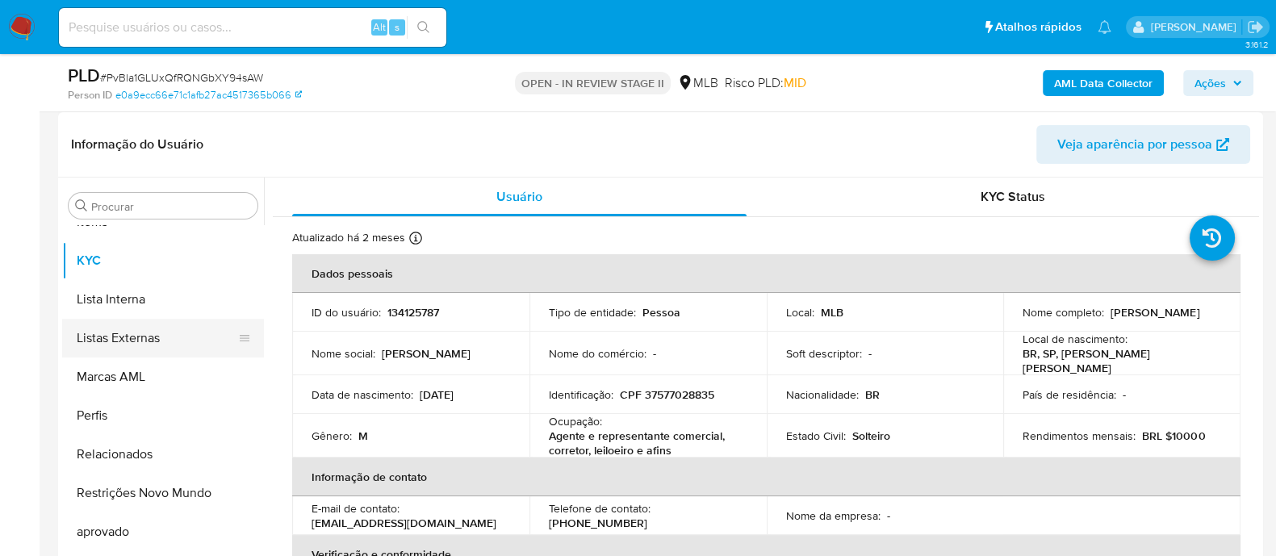
scroll to position [303, 0]
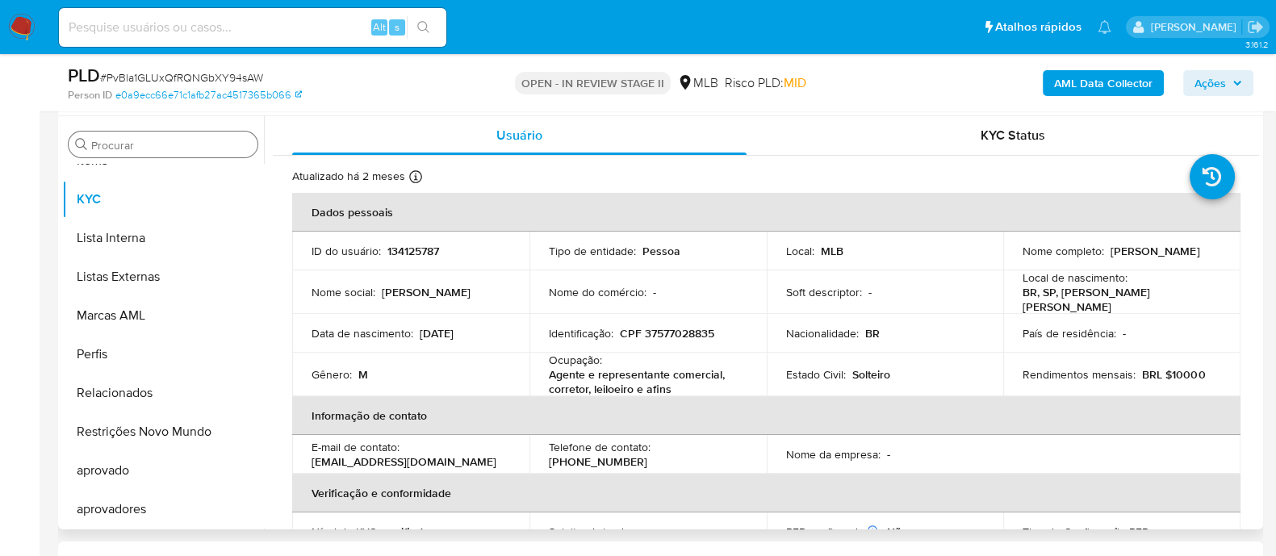
click at [186, 153] on div "Procurar" at bounding box center [163, 145] width 189 height 26
click at [186, 145] on input "Procurar" at bounding box center [171, 145] width 160 height 15
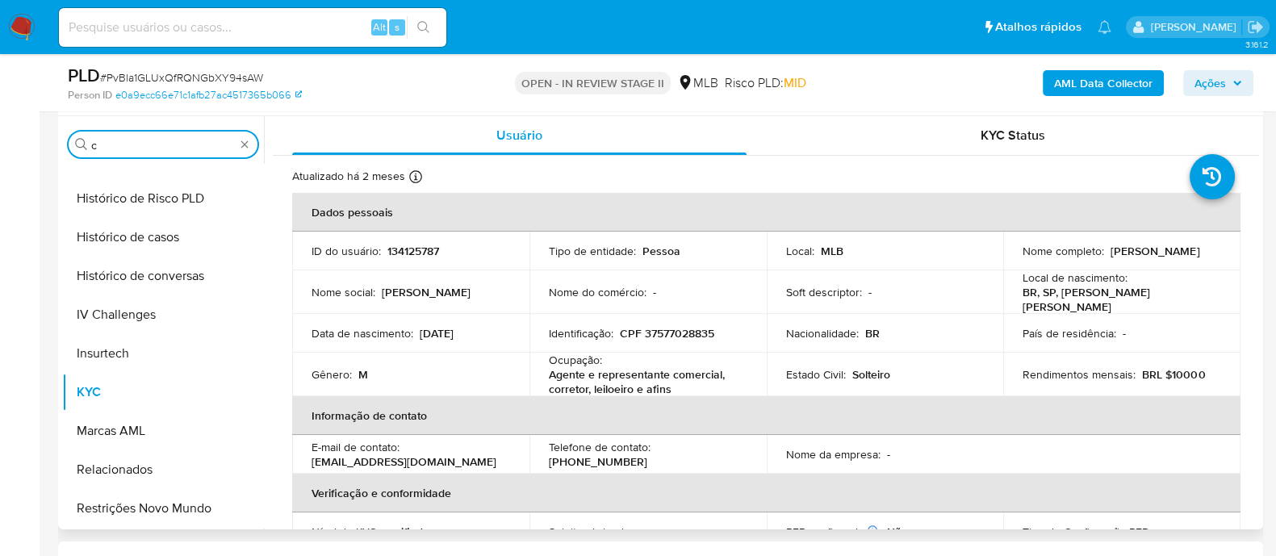
scroll to position [0, 0]
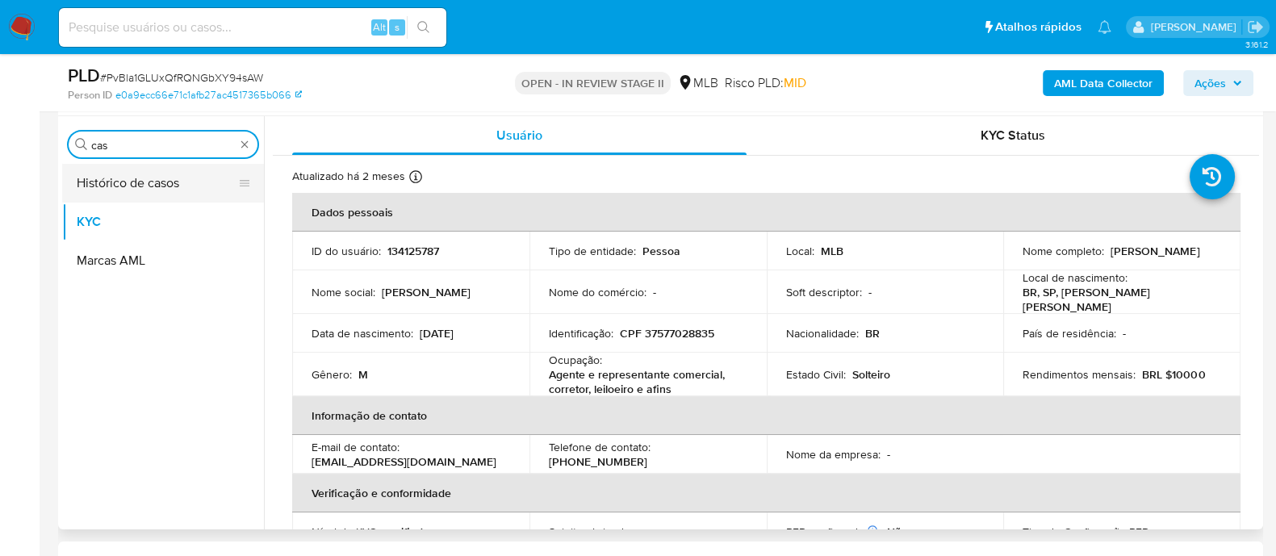
type input "cas"
click at [166, 175] on button "Histórico de casos" at bounding box center [156, 183] width 189 height 39
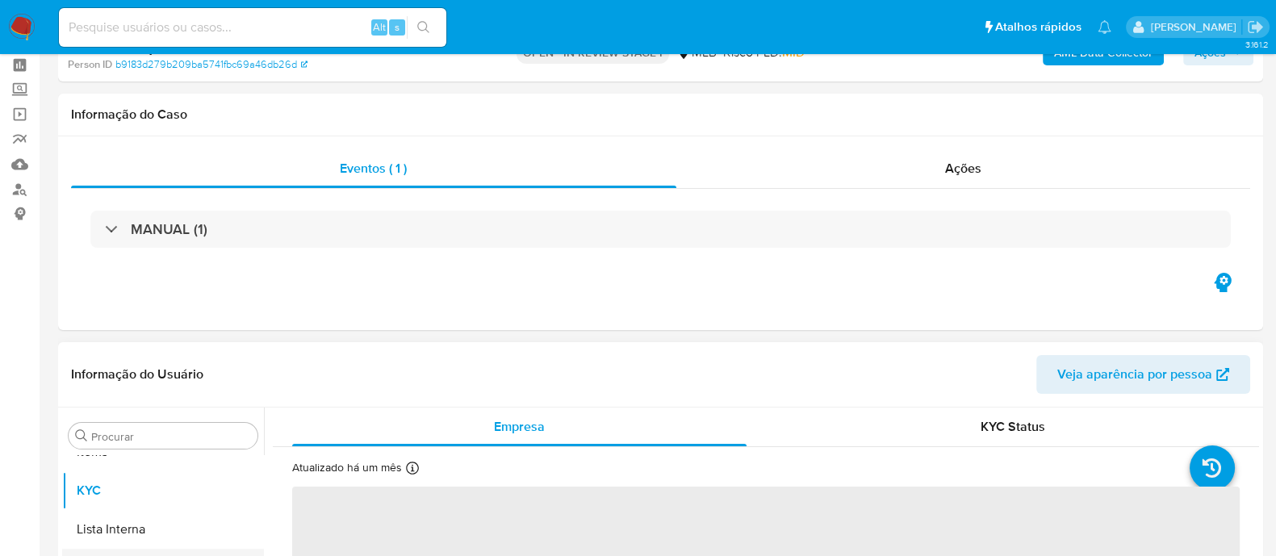
scroll to position [100, 0]
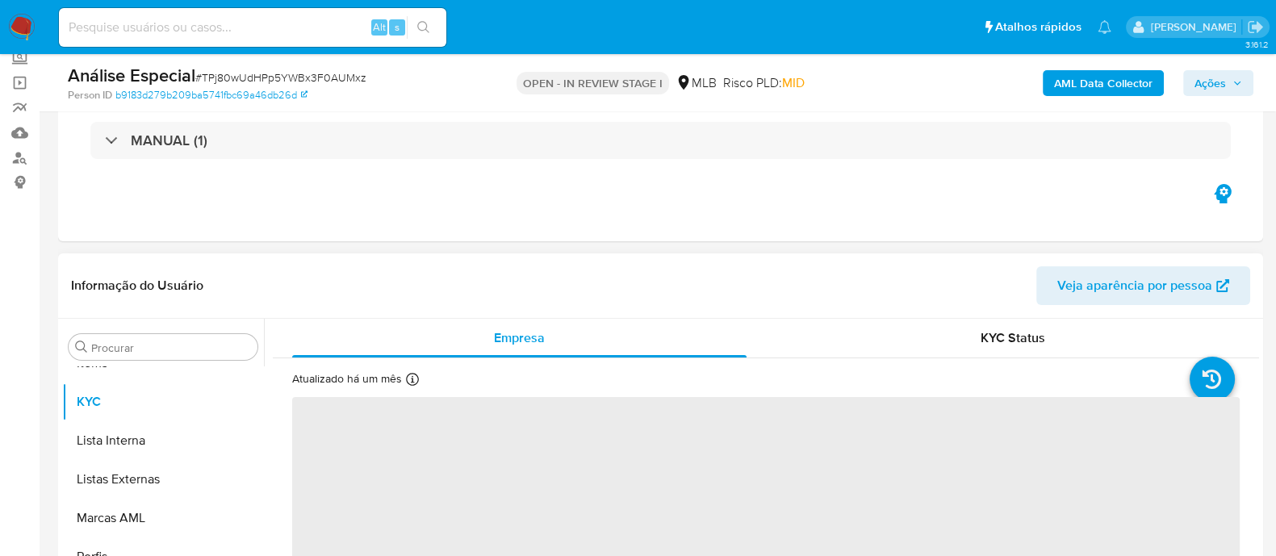
select select "10"
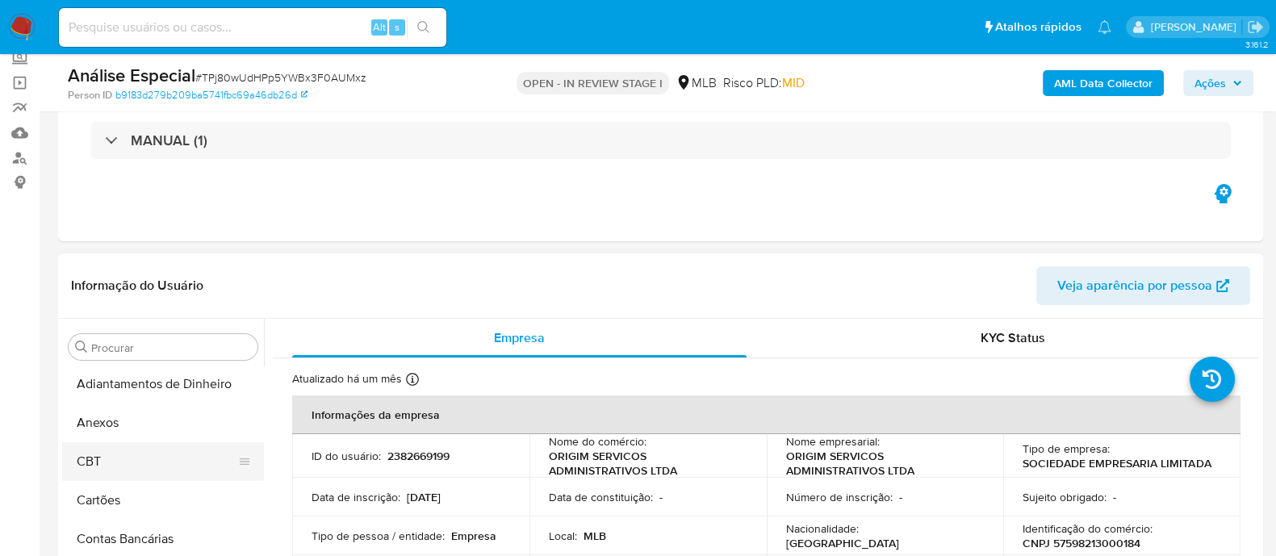
scroll to position [0, 0]
click at [178, 424] on button "Anexos" at bounding box center [156, 424] width 189 height 39
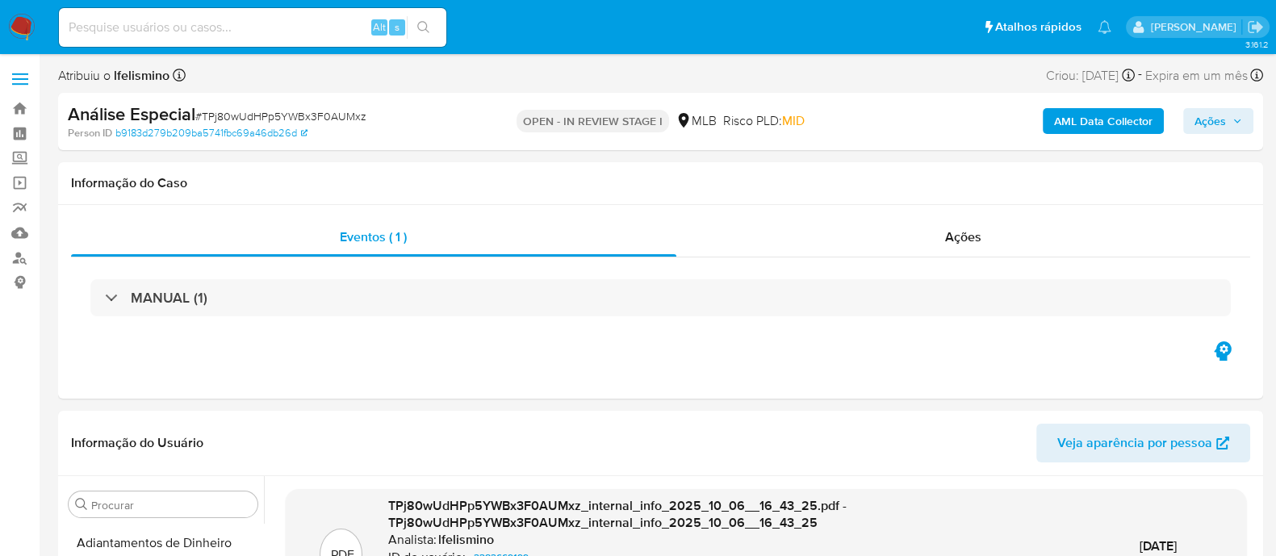
click at [103, 18] on input at bounding box center [252, 27] width 387 height 21
paste input "lS9DX5P4nROyXGpJZsV46RZF"
type input "lS9DX5P4nROyXGpJZsV46RZF"
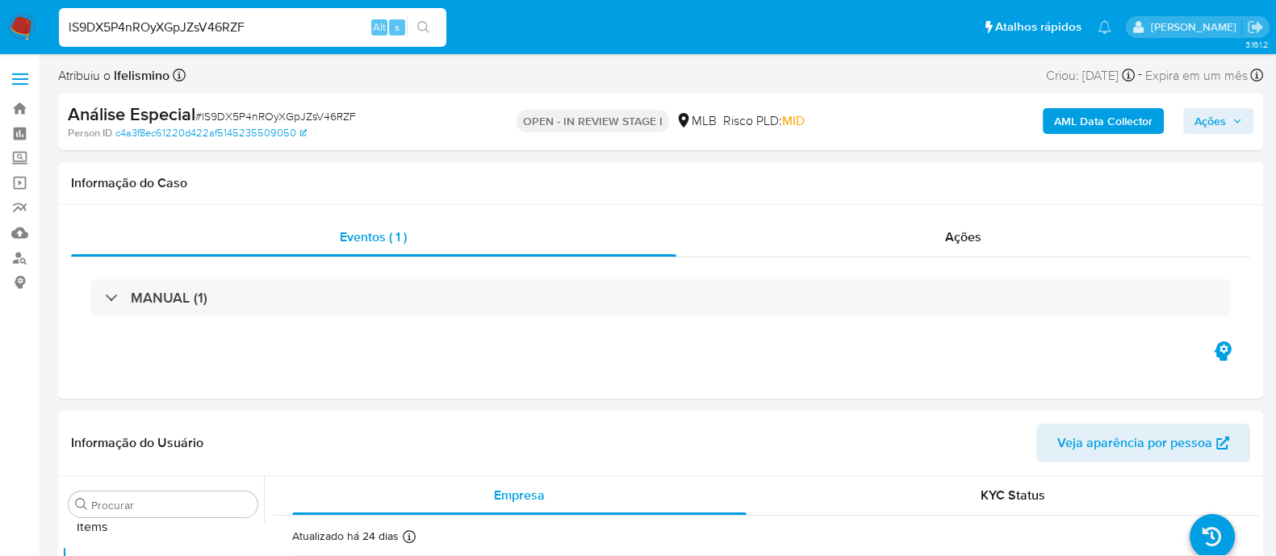
scroll to position [836, 0]
select select "10"
click at [313, 24] on input "lS9DX5P4nROyXGpJZsV46RZF" at bounding box center [252, 27] width 387 height 21
paste input "mbDbnGK5P44sko601EDaFnhL"
type input "mbDbnGK5P44sko601EDaFnhL"
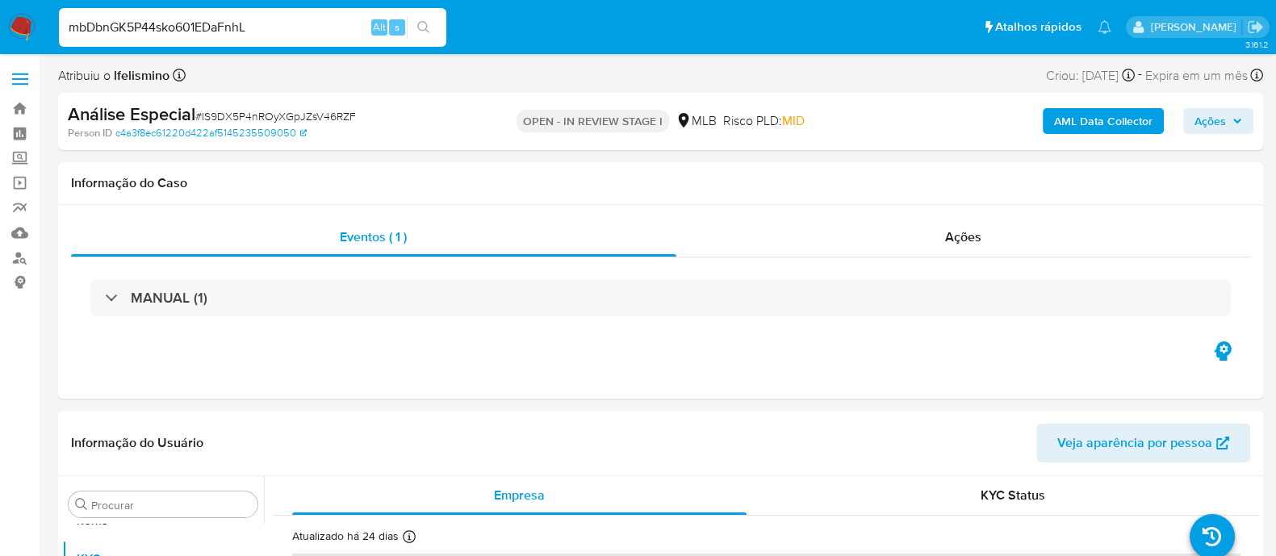
click at [421, 26] on icon "search-icon" at bounding box center [423, 27] width 13 height 13
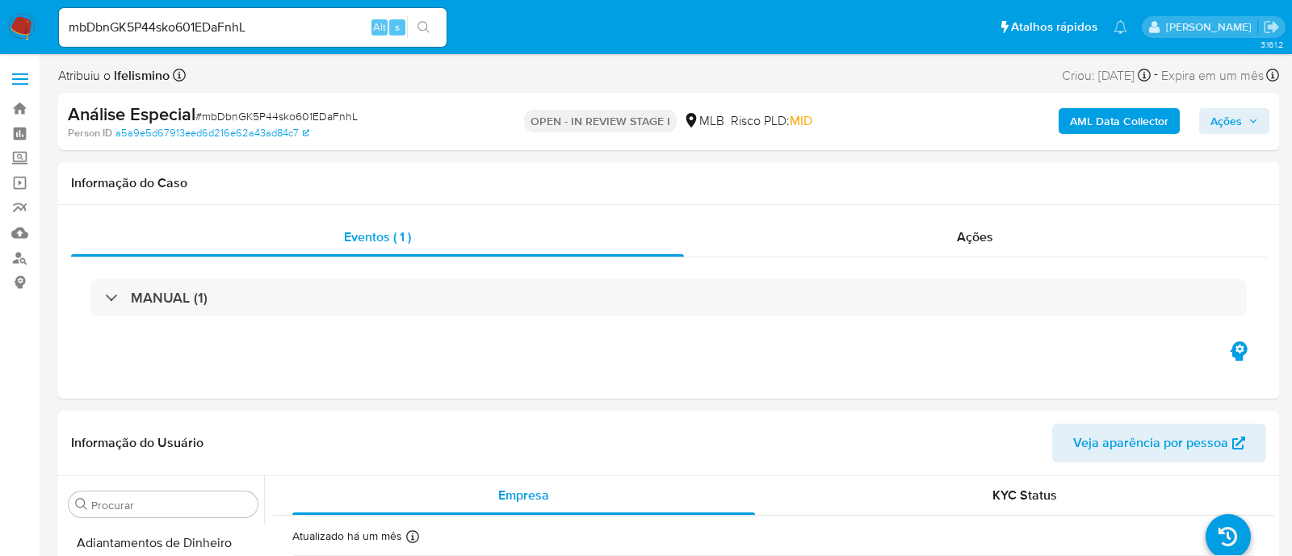
select select "10"
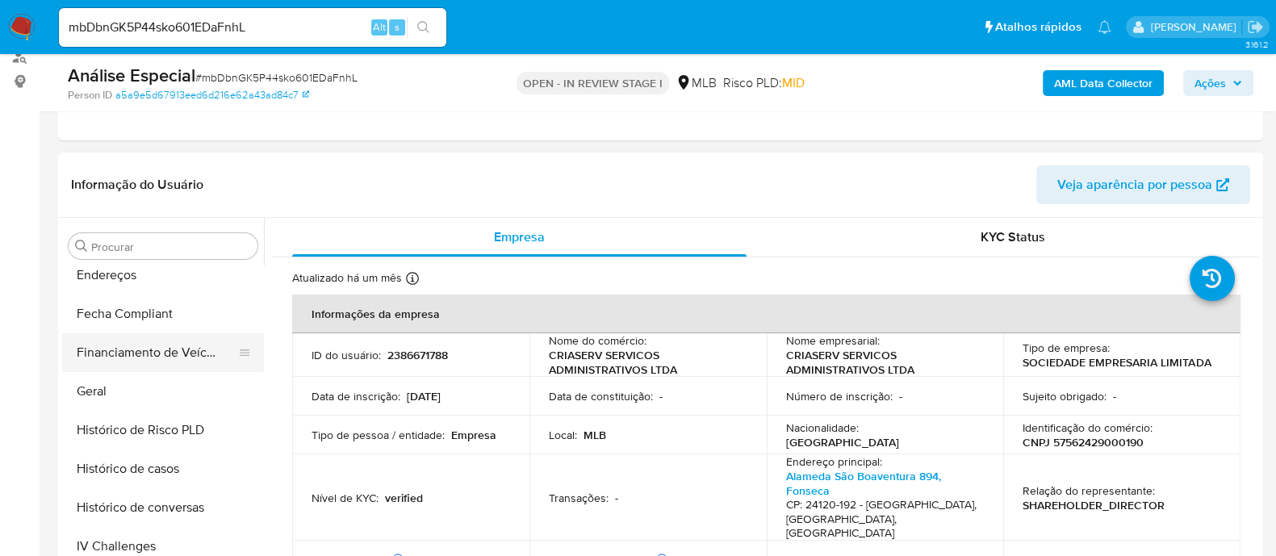
scroll to position [433, 0]
click at [131, 367] on button "Financiamento de Veículos" at bounding box center [156, 356] width 189 height 39
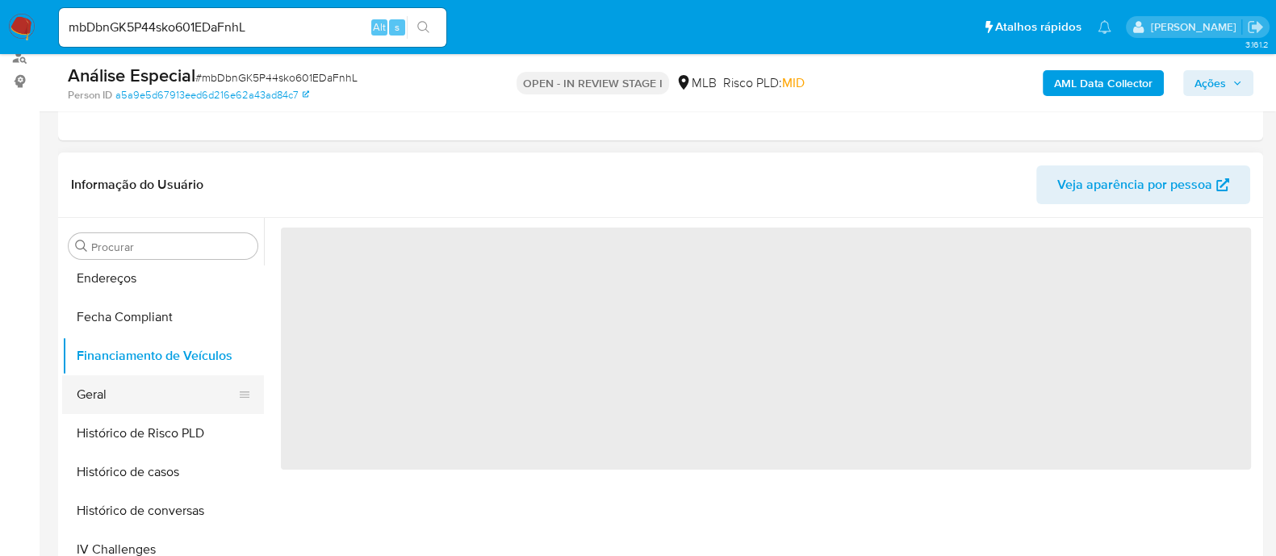
click at [132, 401] on button "Geral" at bounding box center [156, 394] width 189 height 39
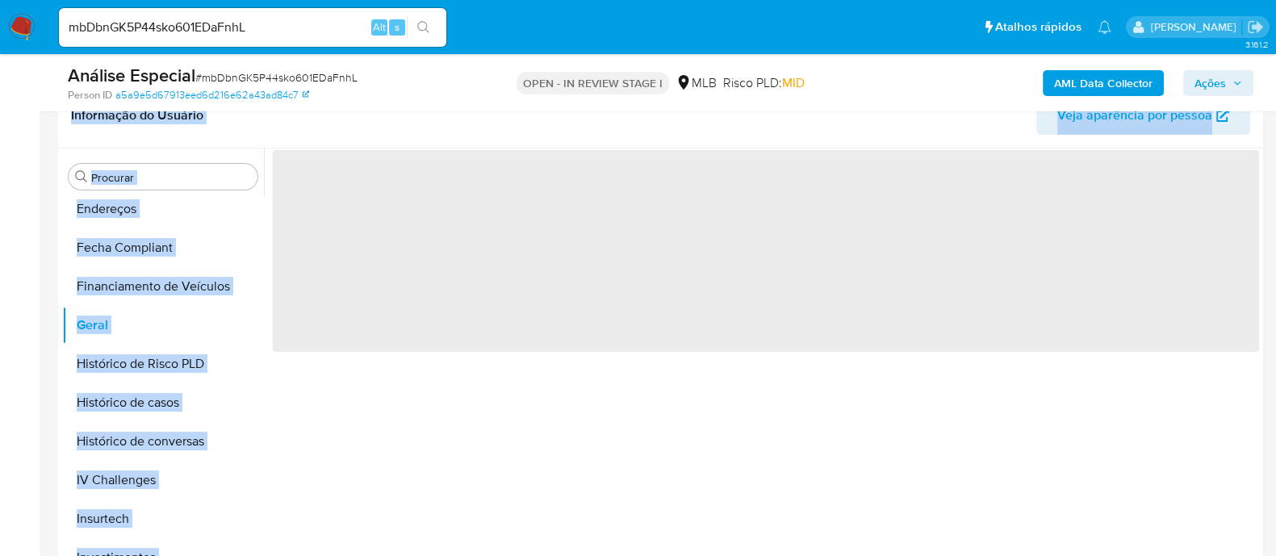
drag, startPoint x: 703, startPoint y: 135, endPoint x: 718, endPoint y: 160, distance: 29.4
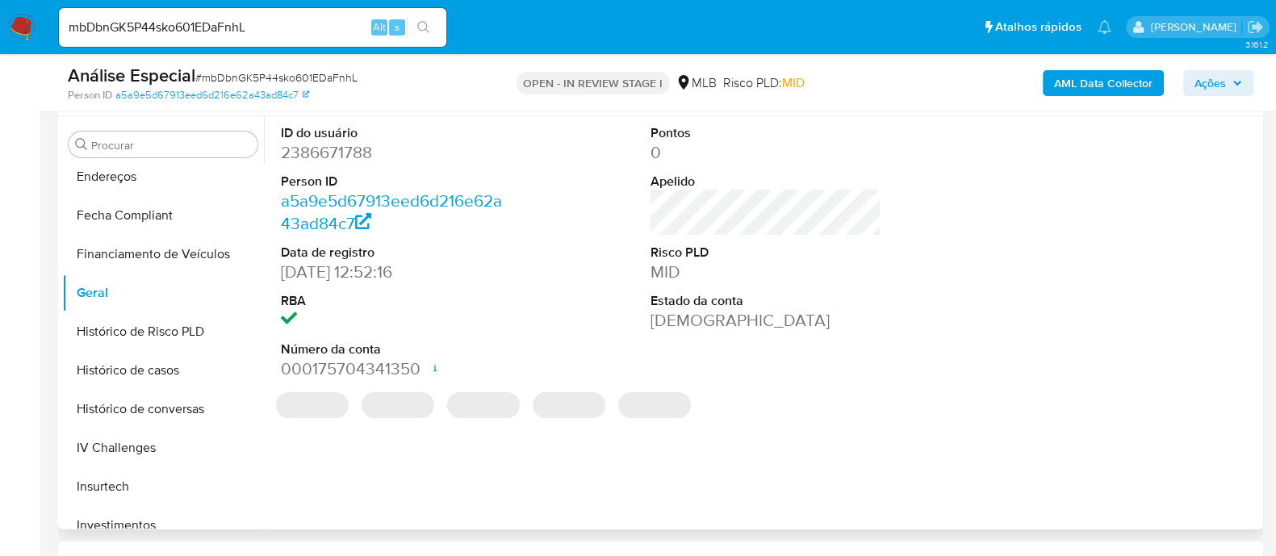
click at [1218, 404] on div "‌ ‌ ‌ ‌ ‌" at bounding box center [766, 405] width 987 height 32
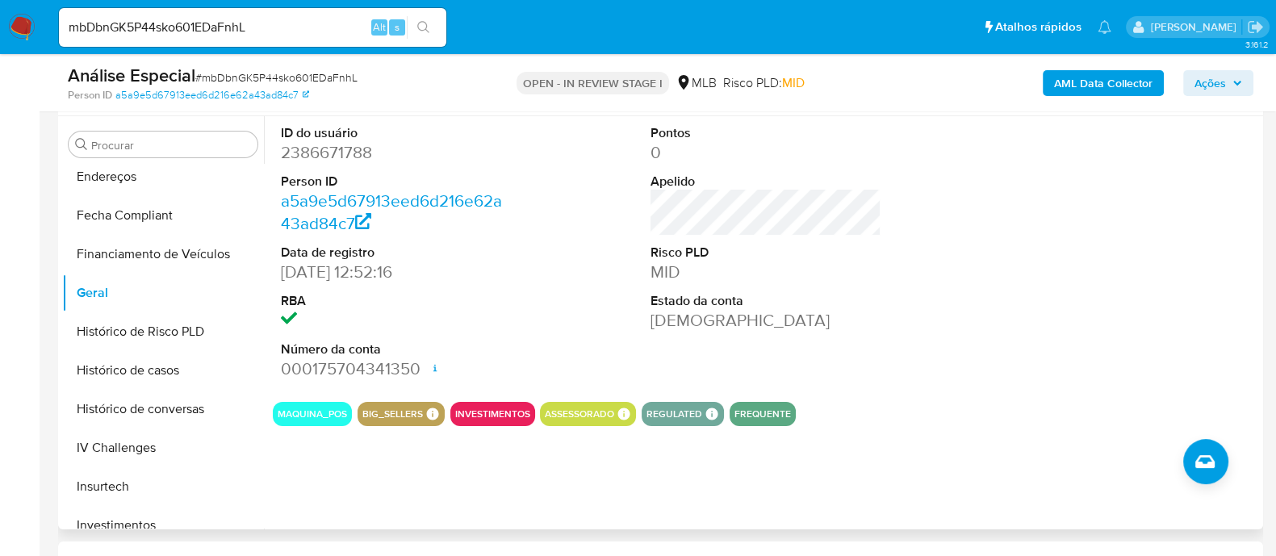
click at [345, 147] on dd "2386671788" at bounding box center [396, 152] width 231 height 23
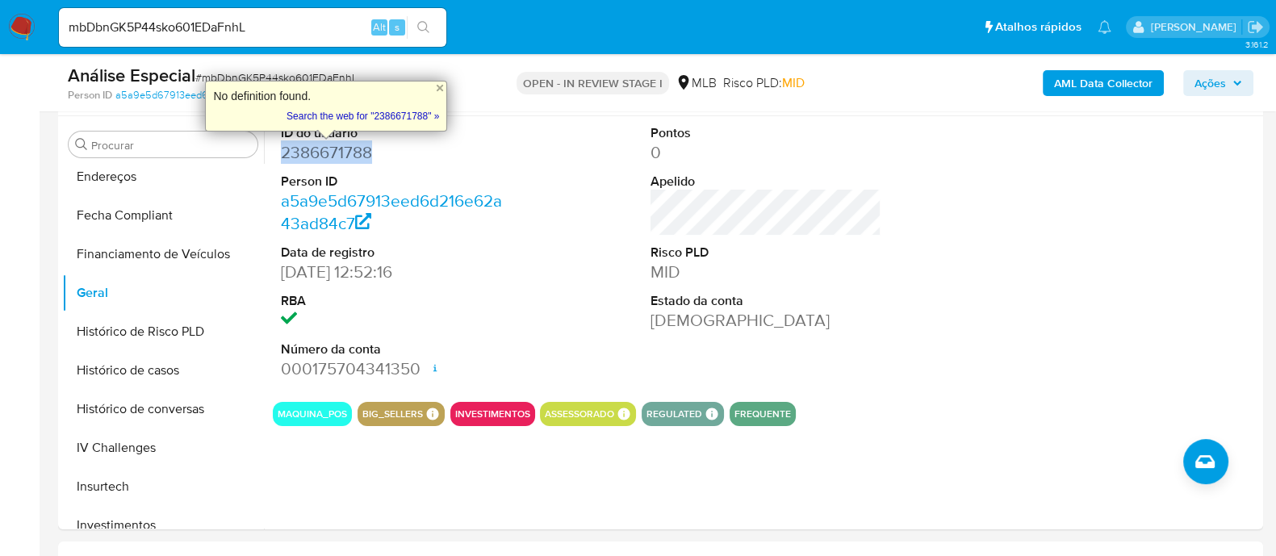
copy dd "2386671788"
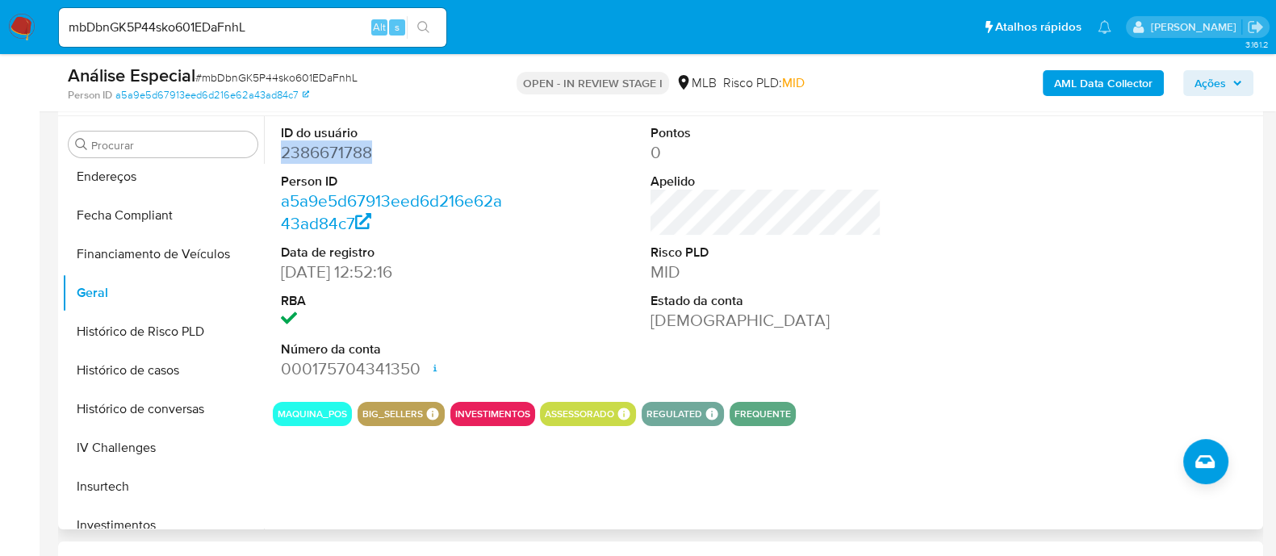
copy dd "2386671788"
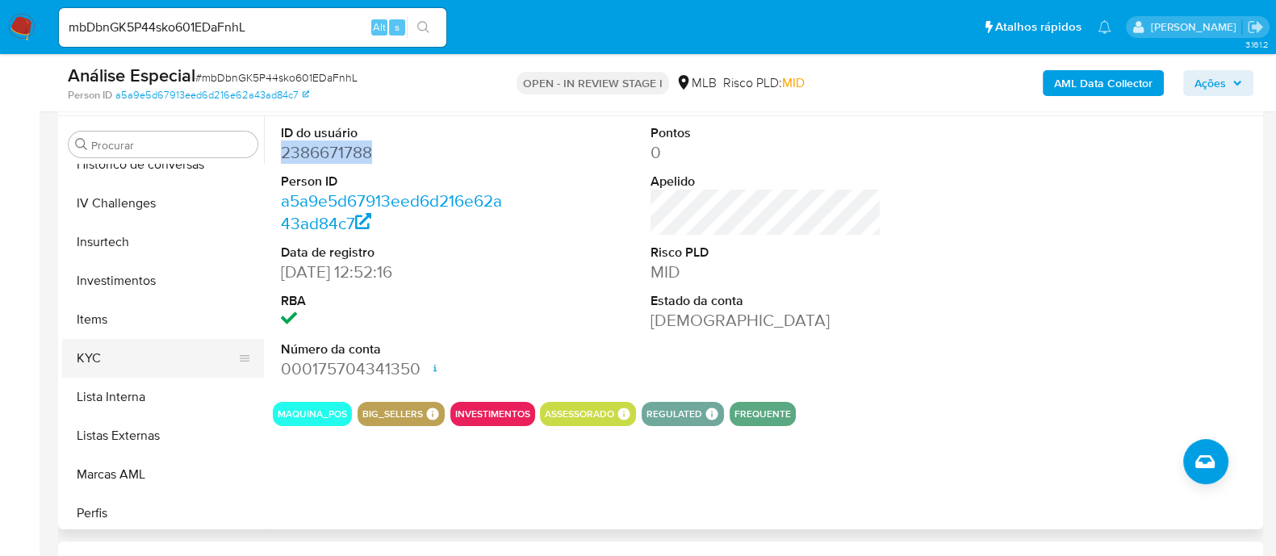
scroll to position [735, 0]
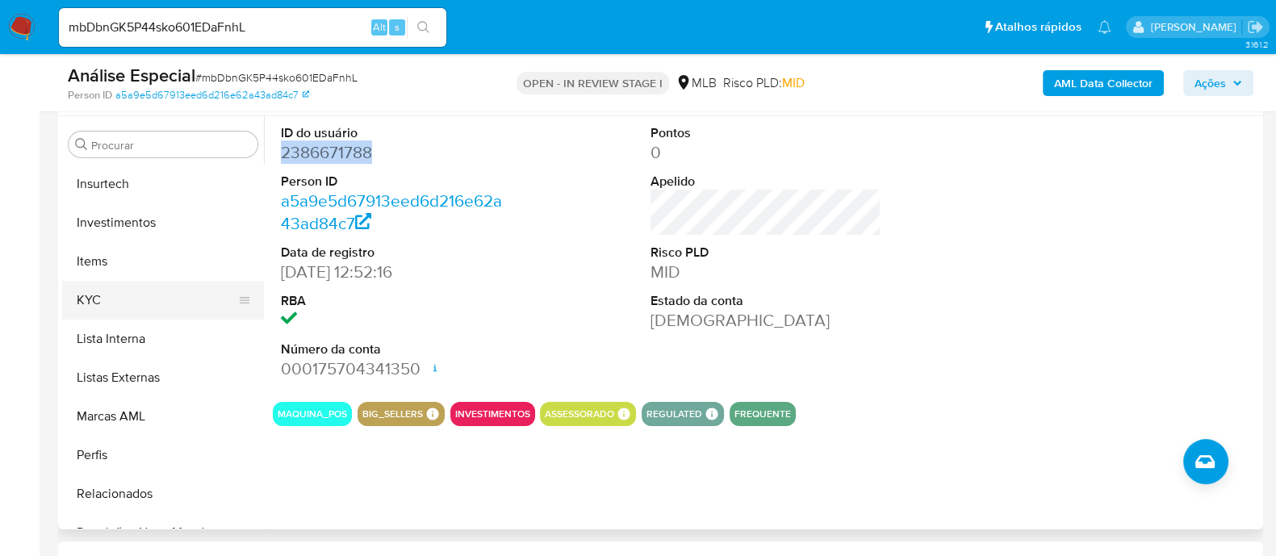
click at [161, 312] on button "KYC" at bounding box center [156, 300] width 189 height 39
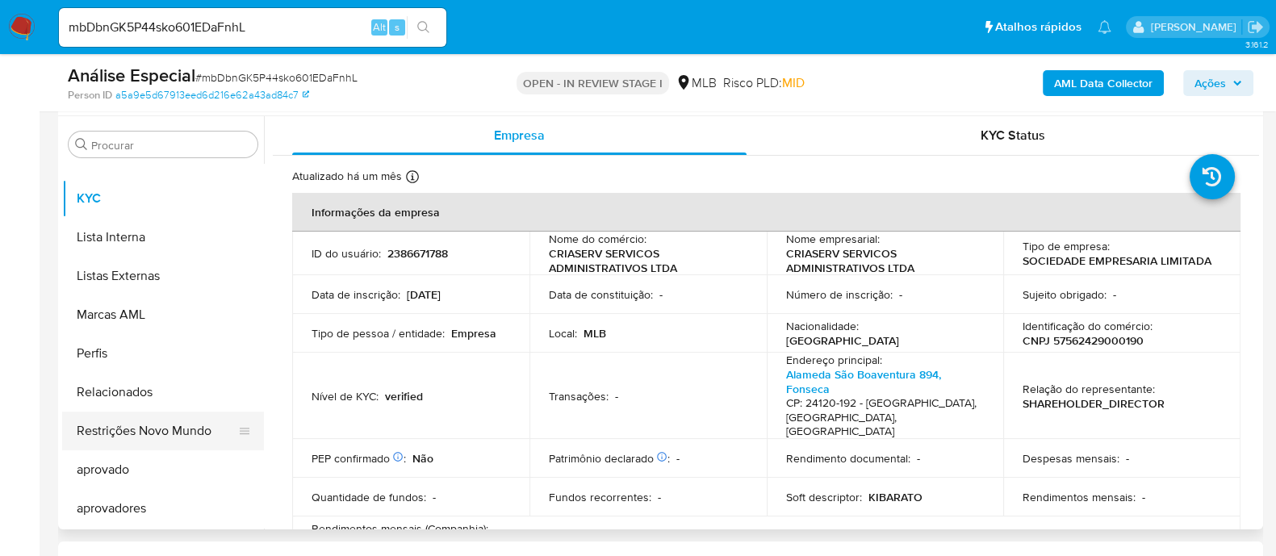
click at [126, 438] on button "Restrições Novo Mundo" at bounding box center [156, 431] width 189 height 39
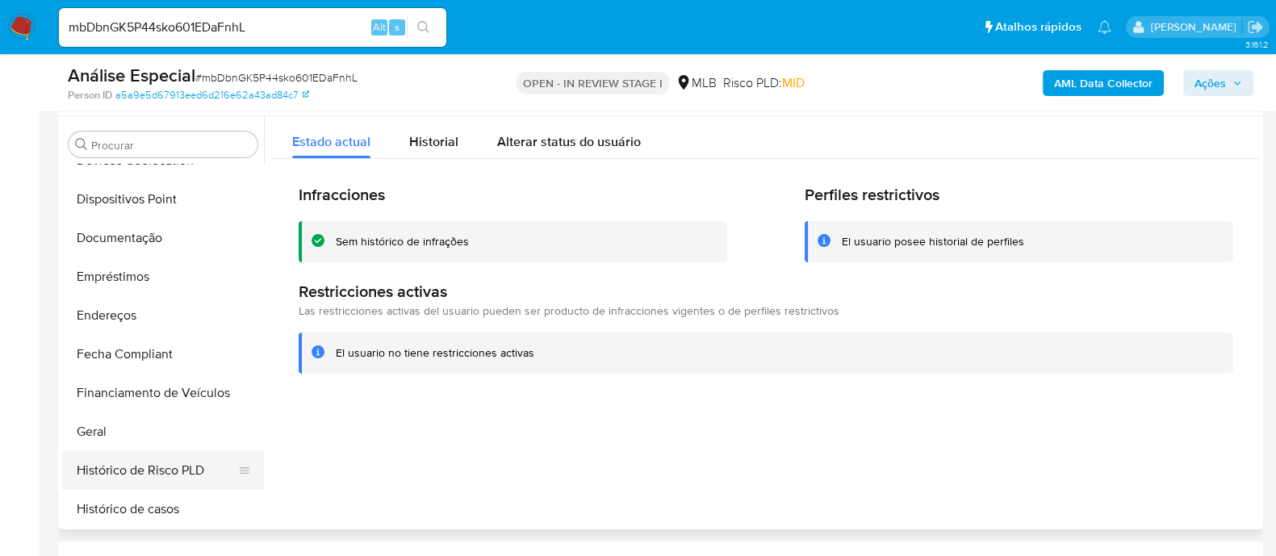
scroll to position [232, 0]
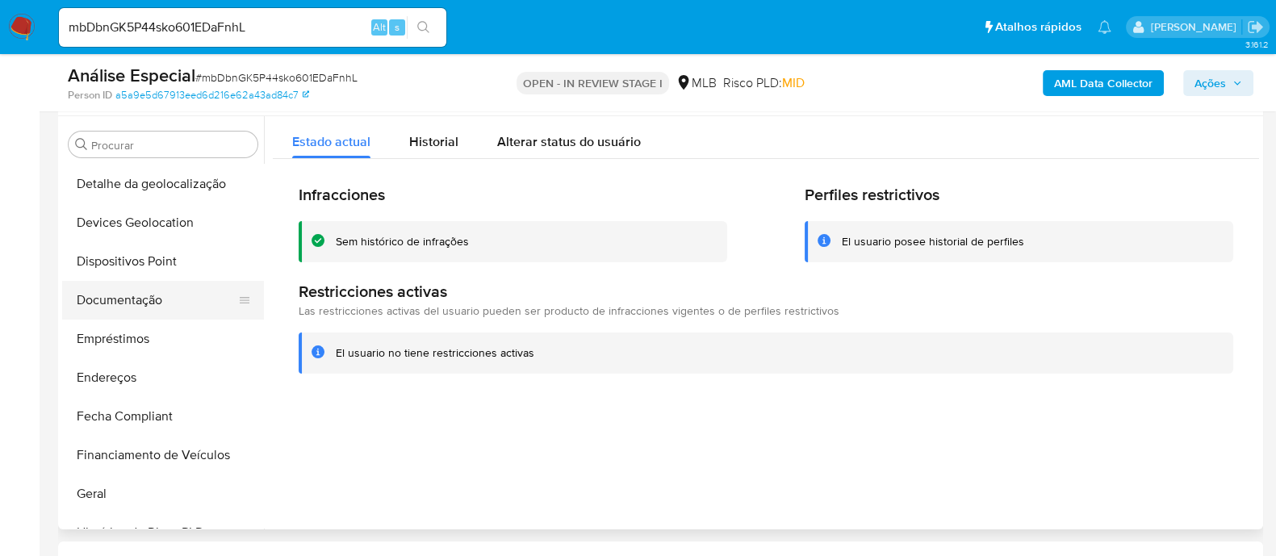
click at [141, 300] on button "Documentação" at bounding box center [156, 300] width 189 height 39
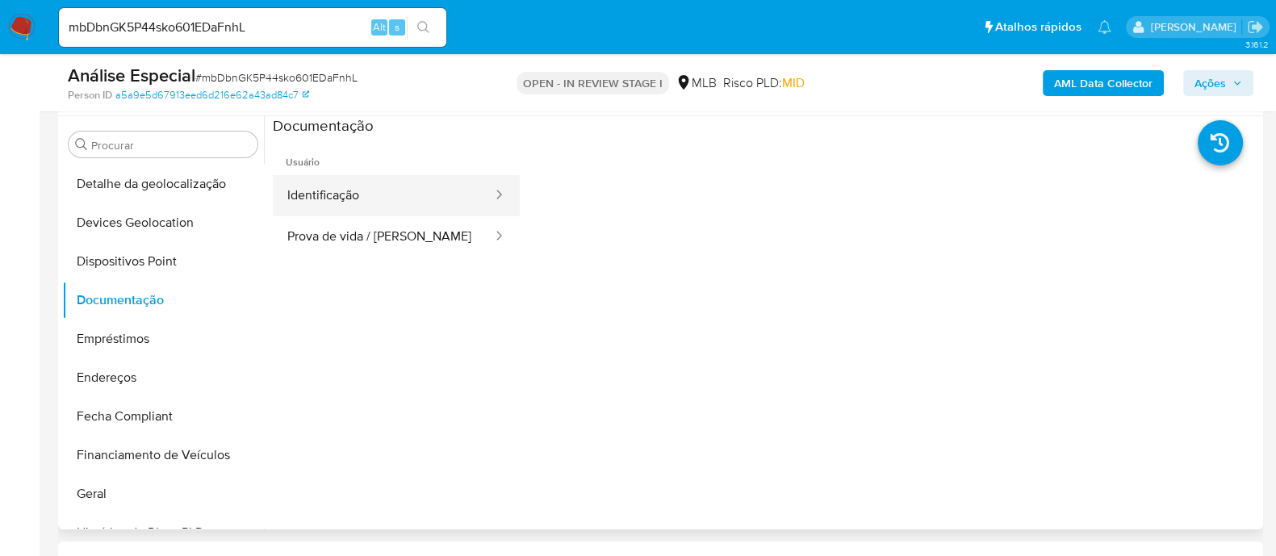
drag, startPoint x: 414, startPoint y: 201, endPoint x: 481, endPoint y: 211, distance: 67.7
click at [416, 202] on button "Identificação" at bounding box center [383, 195] width 221 height 41
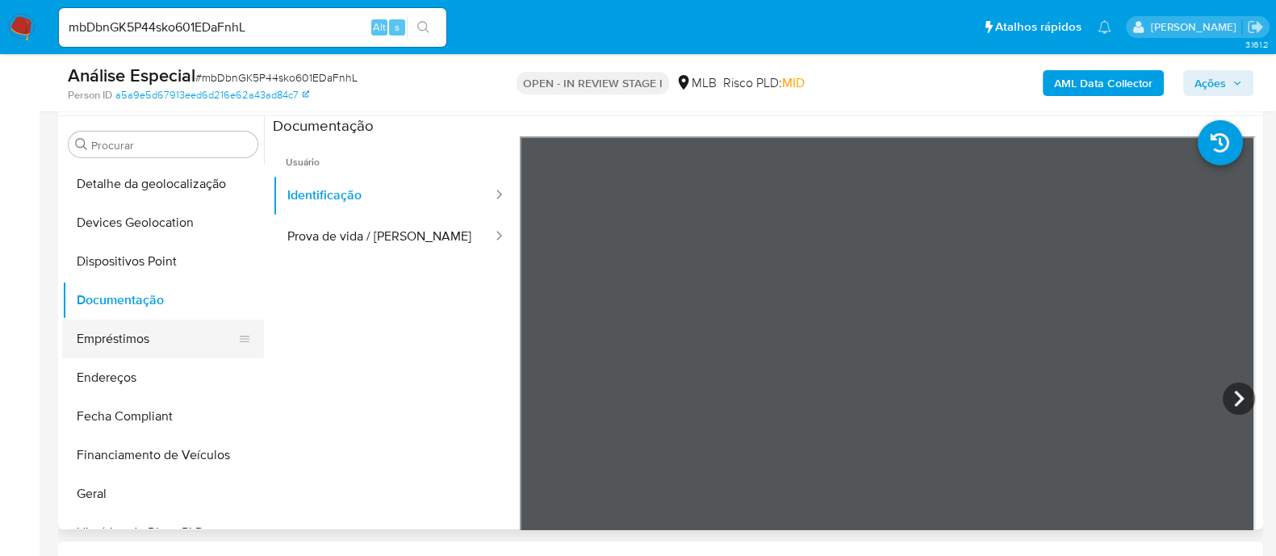
click at [89, 351] on button "Empréstimos" at bounding box center [156, 339] width 189 height 39
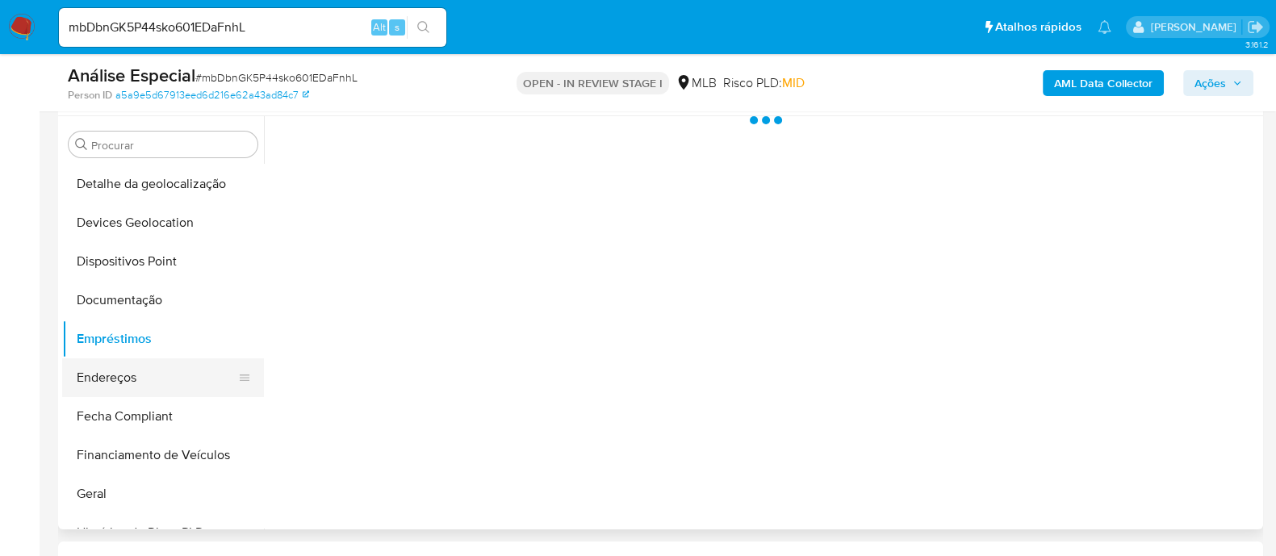
click at [98, 372] on button "Endereços" at bounding box center [156, 377] width 189 height 39
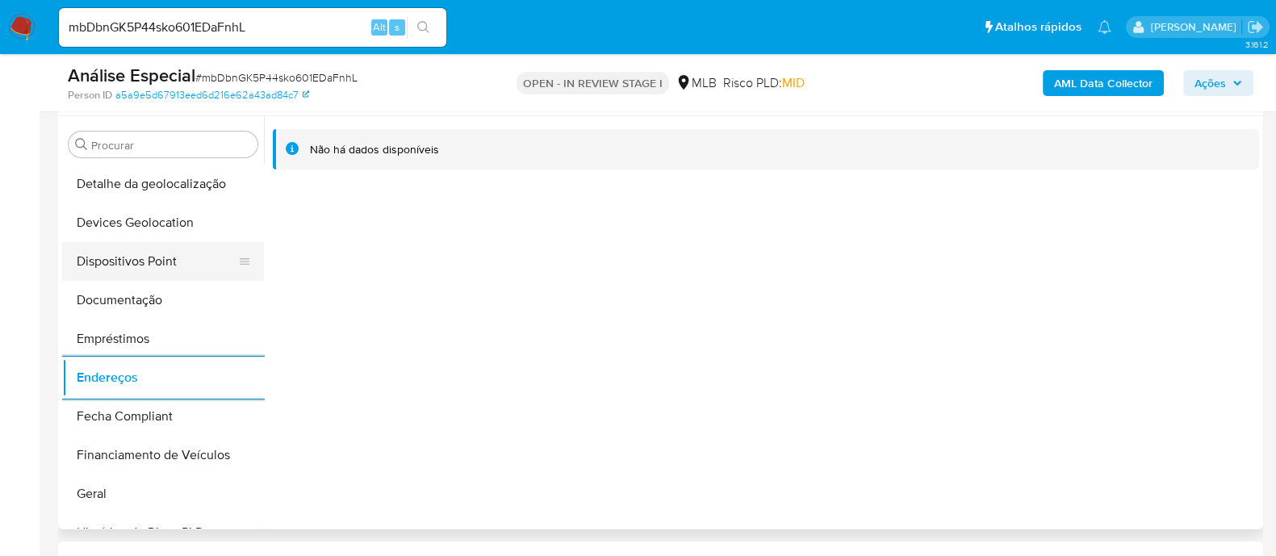
click at [144, 258] on button "Dispositivos Point" at bounding box center [156, 261] width 189 height 39
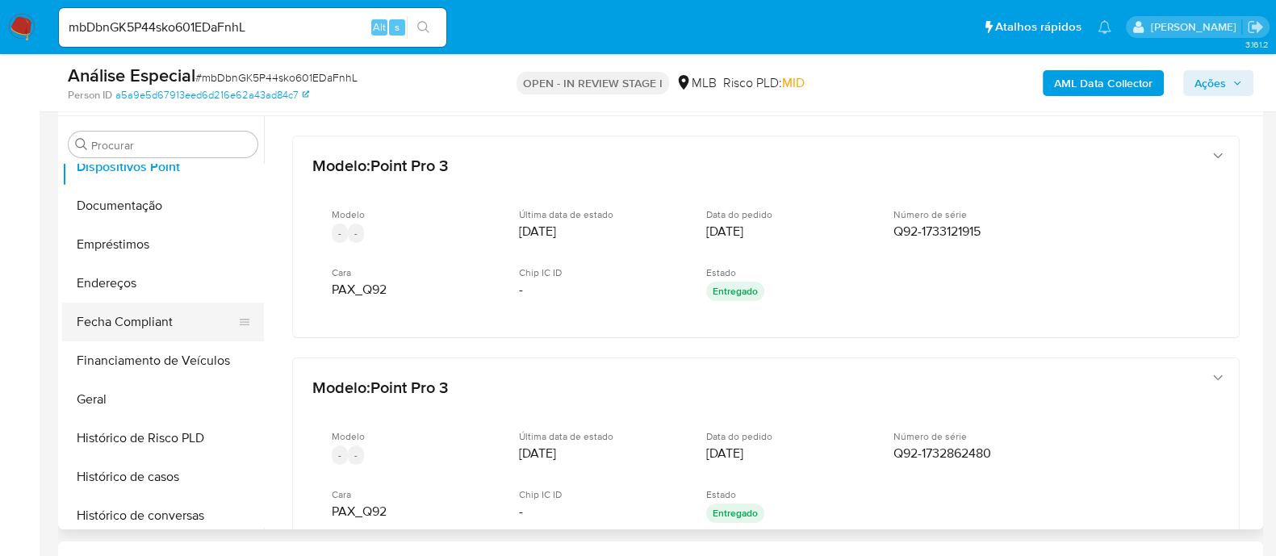
scroll to position [434, 0]
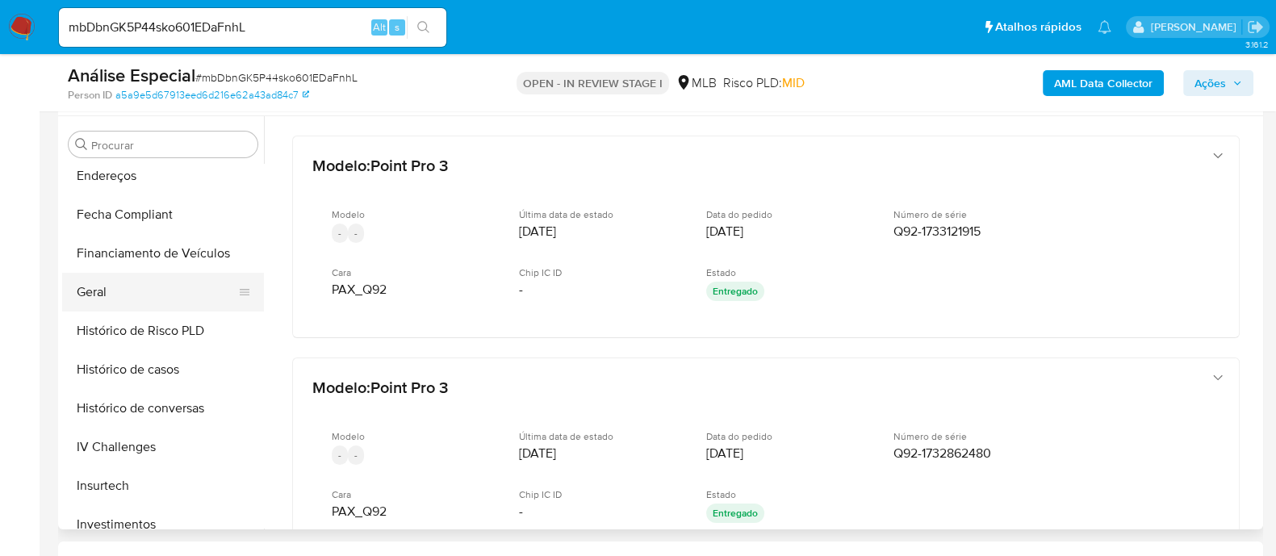
drag, startPoint x: 163, startPoint y: 291, endPoint x: 243, endPoint y: 291, distance: 79.9
click at [162, 290] on button "Geral" at bounding box center [156, 292] width 189 height 39
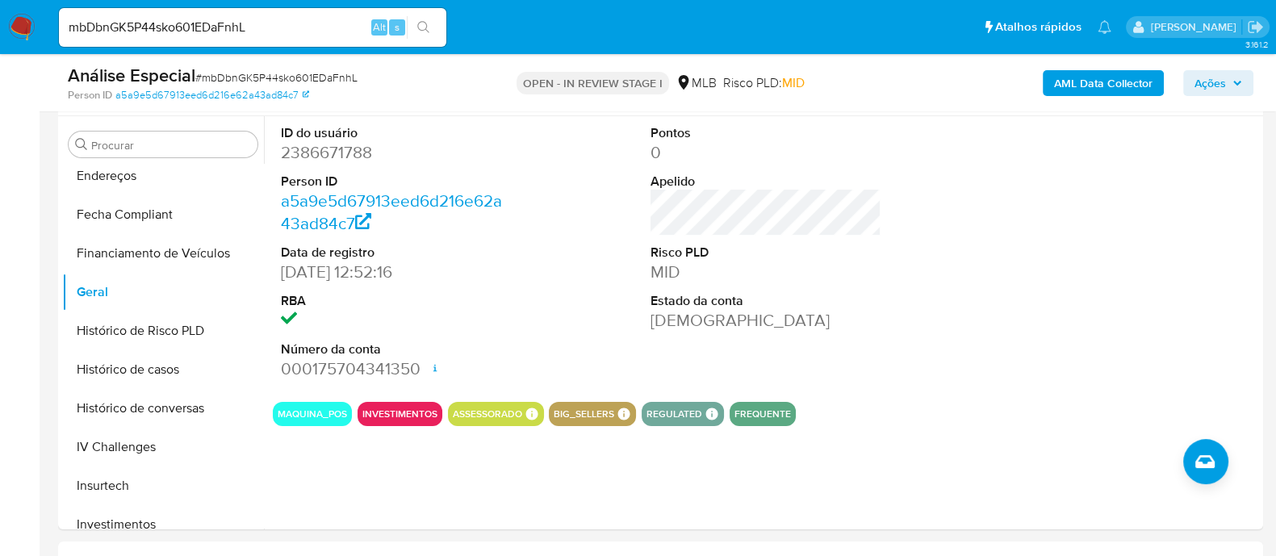
click at [351, 144] on dd "2386671788" at bounding box center [396, 152] width 231 height 23
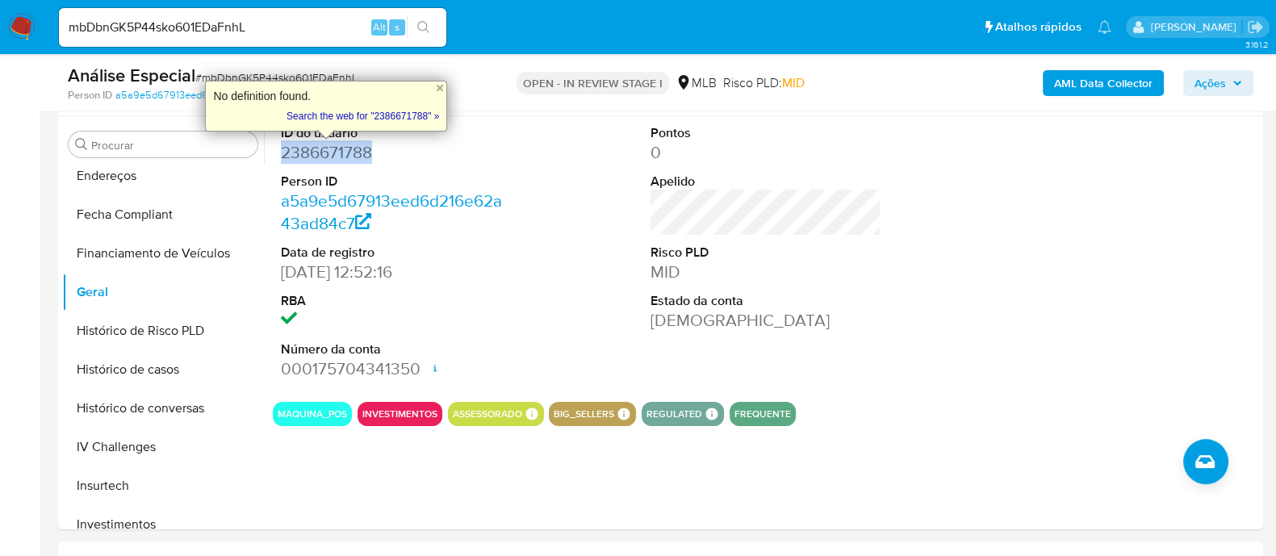
copy dd "2386671788"
click at [224, 15] on div "mbDbnGK5P44sko601EDaFnhL Alt s" at bounding box center [252, 27] width 387 height 39
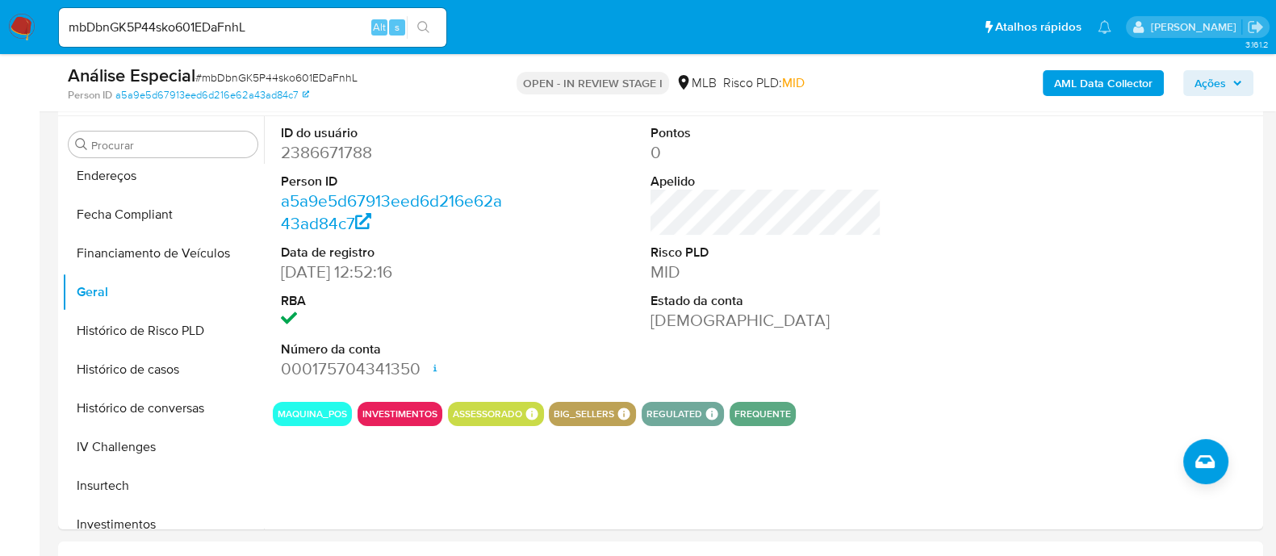
click at [216, 19] on input "mbDbnGK5P44sko601EDaFnhL" at bounding box center [252, 27] width 387 height 21
paste input "lS9DX5P4nROyXGpJZsV46RZF"
type input "lS9DX5P4nROyXGpJZsV46RZF"
click at [1199, 86] on span "Ações" at bounding box center [1210, 83] width 31 height 26
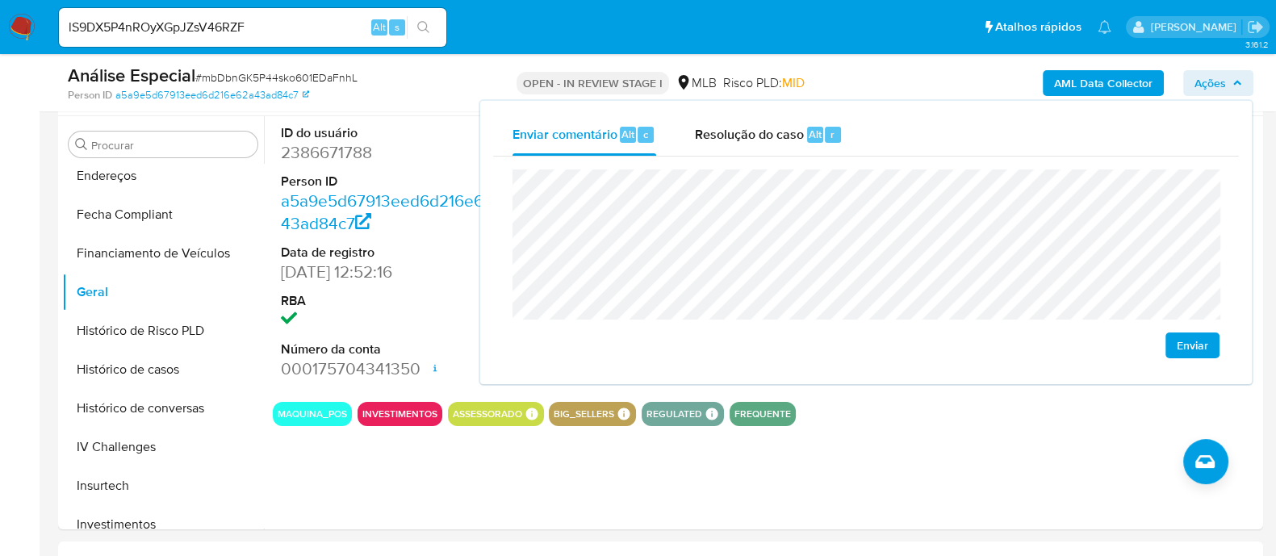
click at [1202, 344] on span "Enviar" at bounding box center [1192, 345] width 31 height 23
click at [795, 521] on div "ID do usuário 2386671788 Person ID a5a9e5d67913eed6d216e62a43ad84c7 Data de reg…" at bounding box center [761, 322] width 995 height 413
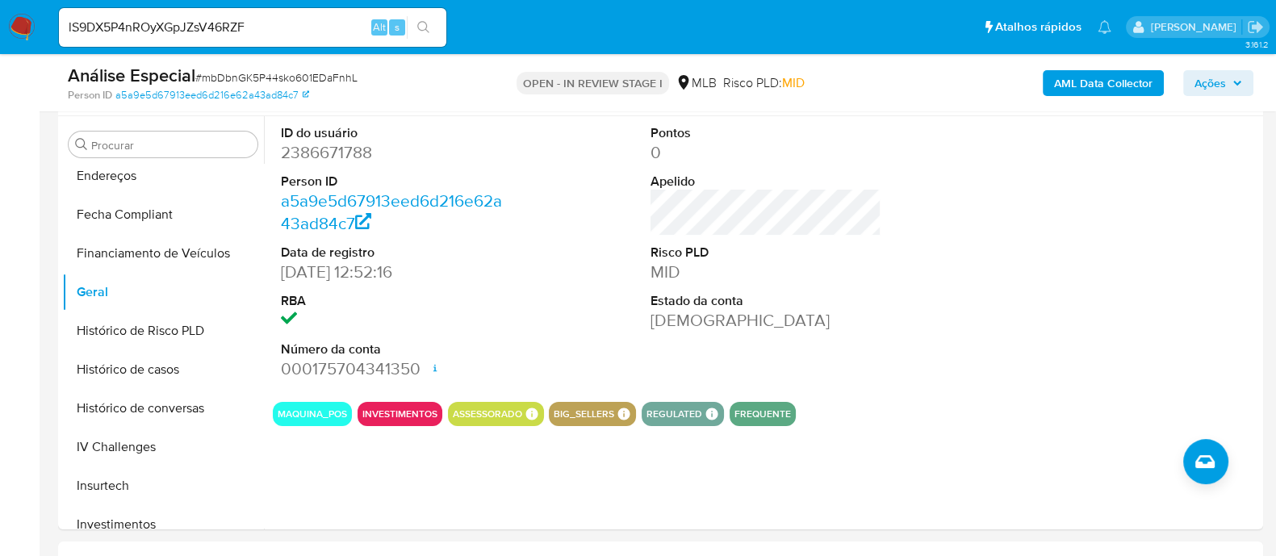
click at [254, 82] on span "# mbDbnGK5P44sko601EDaFnhL" at bounding box center [276, 77] width 162 height 16
copy span "mbDbnGK5P44sko601EDaFnhL"
click at [1128, 86] on b "AML Data Collector" at bounding box center [1103, 83] width 98 height 26
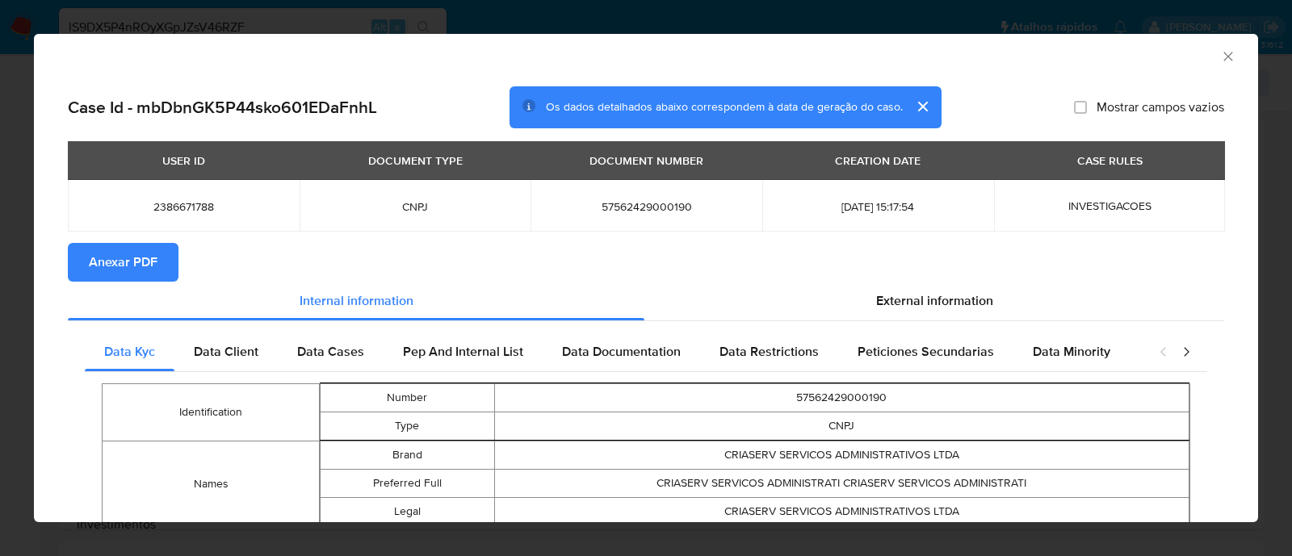
click at [121, 260] on span "Anexar PDF" at bounding box center [123, 263] width 69 height 36
click at [873, 20] on div "AML Data Collector Case Id - mbDbnGK5P44sko601EDaFnhL Os dados detalhados abaix…" at bounding box center [646, 278] width 1292 height 556
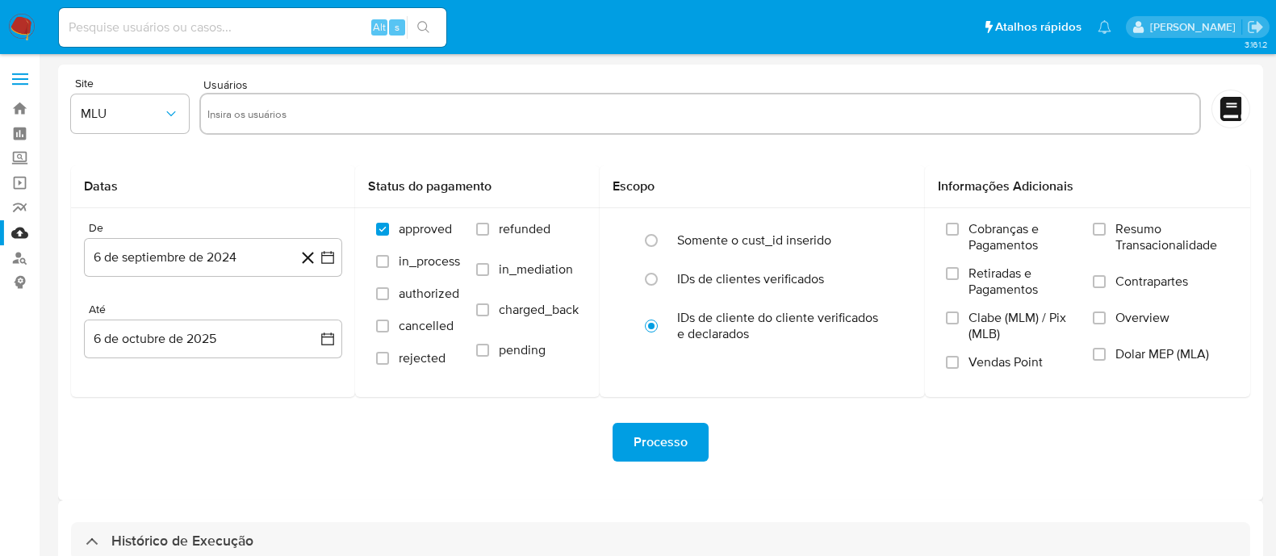
select select "10"
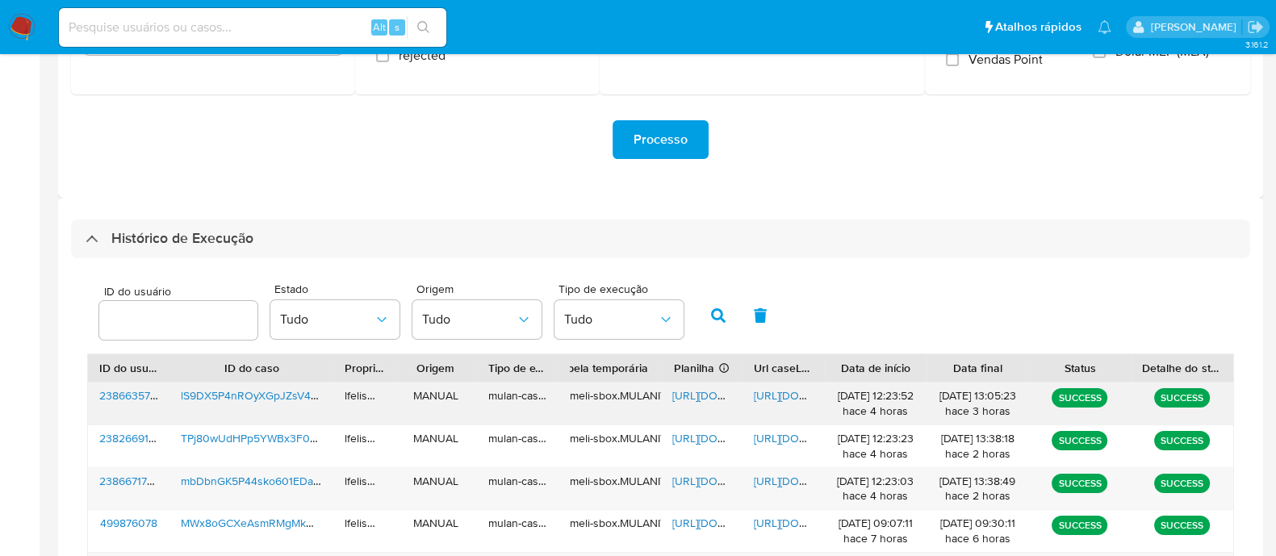
click at [798, 391] on span "[URL][DOMAIN_NAME]" at bounding box center [809, 395] width 111 height 16
click at [787, 397] on span "[URL][DOMAIN_NAME]" at bounding box center [809, 395] width 111 height 16
click at [696, 396] on span "[URL][DOMAIN_NAME]" at bounding box center [727, 395] width 111 height 16
click at [790, 484] on span "[URL][DOMAIN_NAME]" at bounding box center [809, 481] width 111 height 16
click at [672, 486] on span "[URL][DOMAIN_NAME]" at bounding box center [727, 481] width 111 height 16
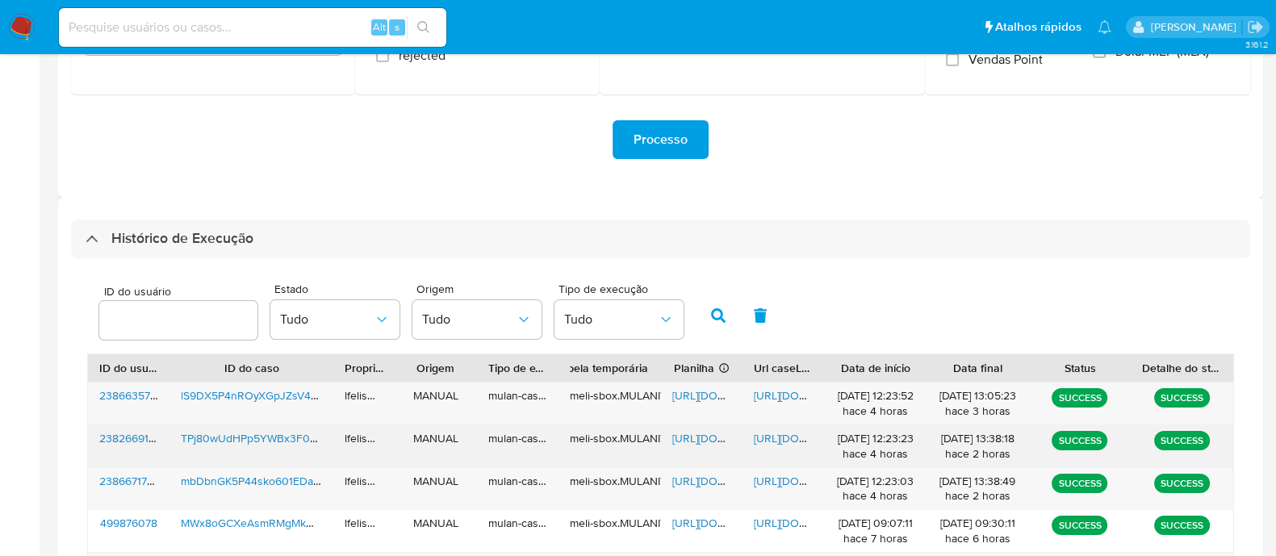
click at [764, 438] on span "[URL][DOMAIN_NAME]" at bounding box center [809, 438] width 111 height 16
